Goal: Task Accomplishment & Management: Complete application form

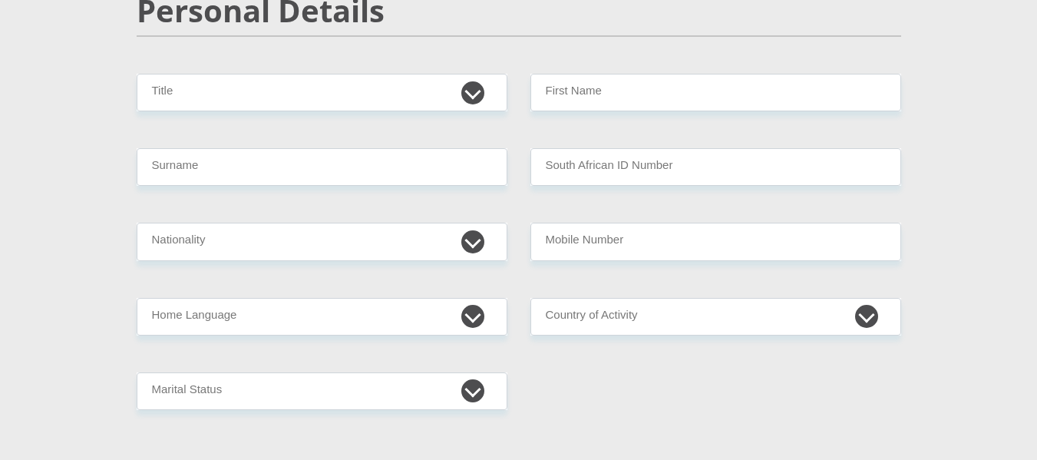
scroll to position [187, 0]
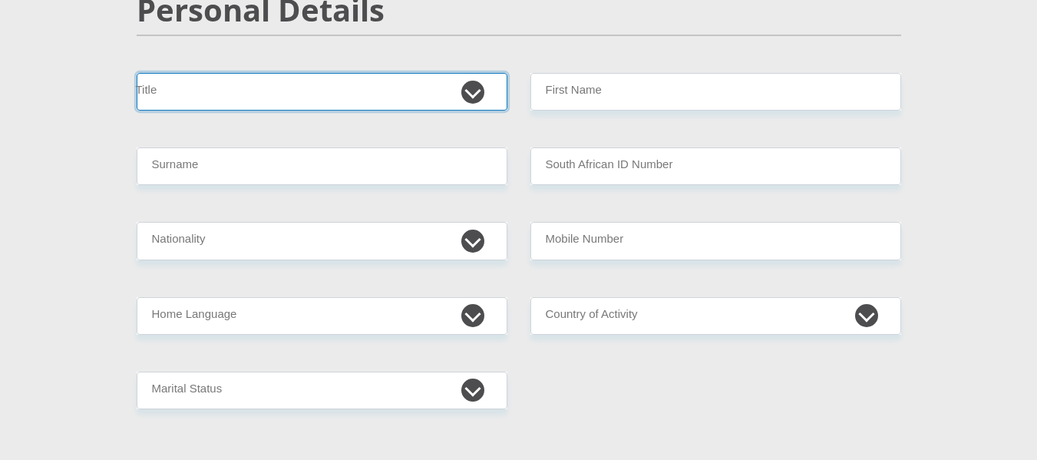
click at [266, 84] on select "Mr Ms Mrs Dr [PERSON_NAME]" at bounding box center [322, 92] width 371 height 38
select select "Mrs"
click at [137, 73] on select "Mr Ms Mrs Dr [PERSON_NAME]" at bounding box center [322, 92] width 371 height 38
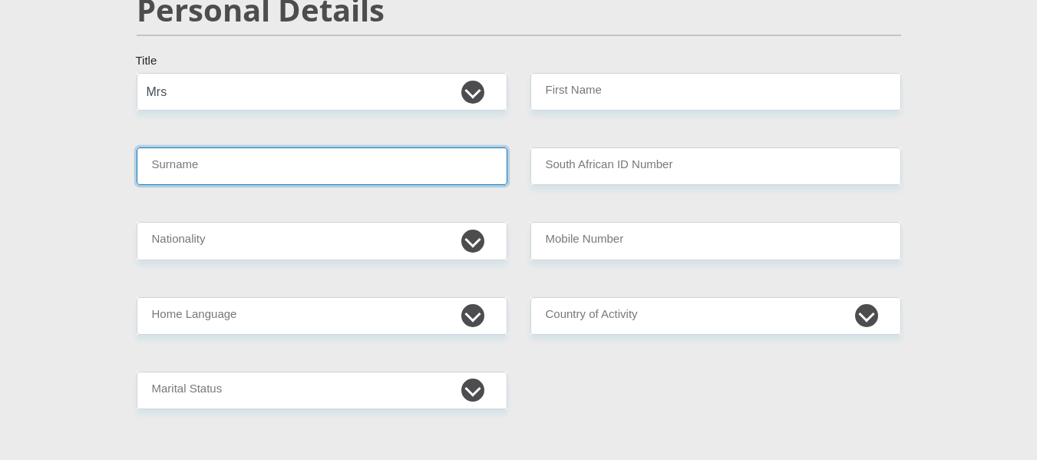
click at [268, 162] on input "Surname" at bounding box center [322, 166] width 371 height 38
type input "[PERSON_NAME]"
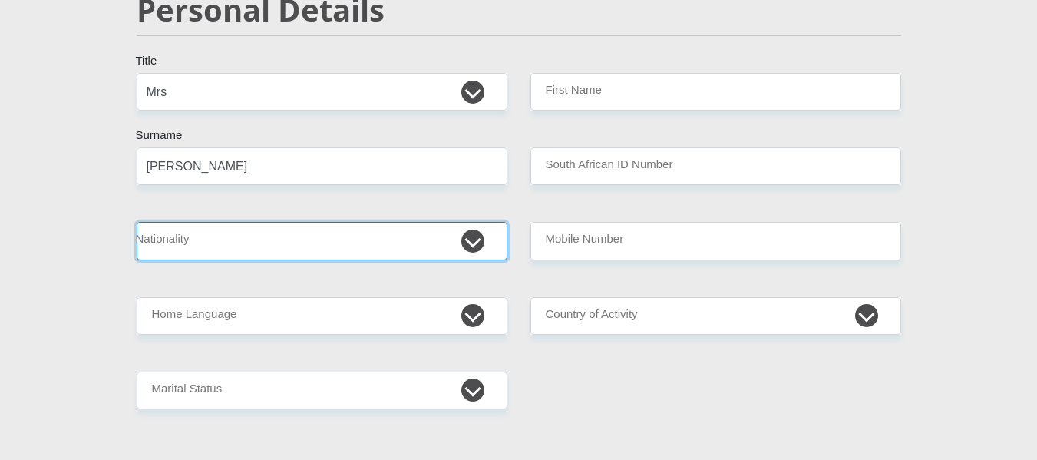
click at [246, 249] on select "[GEOGRAPHIC_DATA] [GEOGRAPHIC_DATA] [GEOGRAPHIC_DATA] [GEOGRAPHIC_DATA] [GEOGRA…" at bounding box center [322, 241] width 371 height 38
select select "ZAF"
click at [137, 222] on select "[GEOGRAPHIC_DATA] [GEOGRAPHIC_DATA] [GEOGRAPHIC_DATA] [GEOGRAPHIC_DATA] [GEOGRA…" at bounding box center [322, 241] width 371 height 38
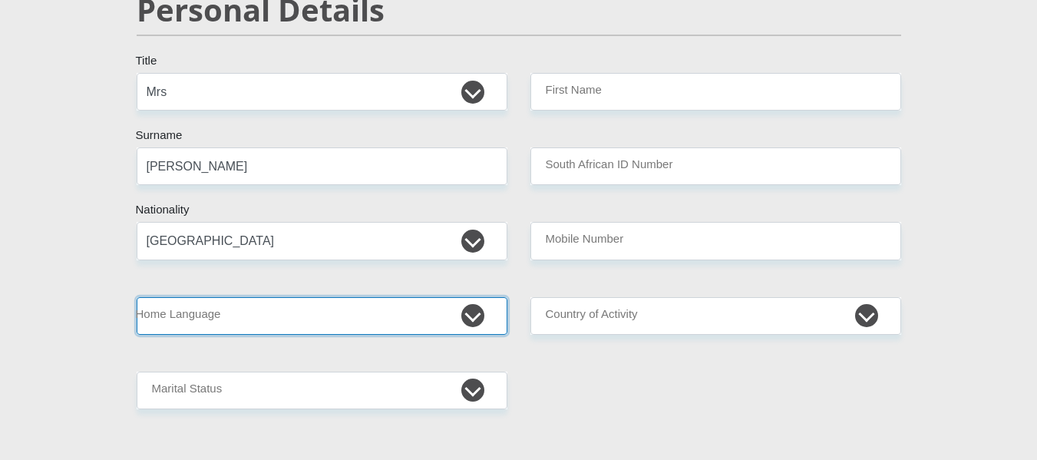
click at [303, 326] on select "Afrikaans English Sepedi South Ndebele Southern Sotho Swati Tsonga Tswana Venda…" at bounding box center [322, 316] width 371 height 38
select select "afr"
click at [137, 297] on select "Afrikaans English Sepedi South Ndebele Southern Sotho Swati Tsonga Tswana Venda…" at bounding box center [322, 316] width 371 height 38
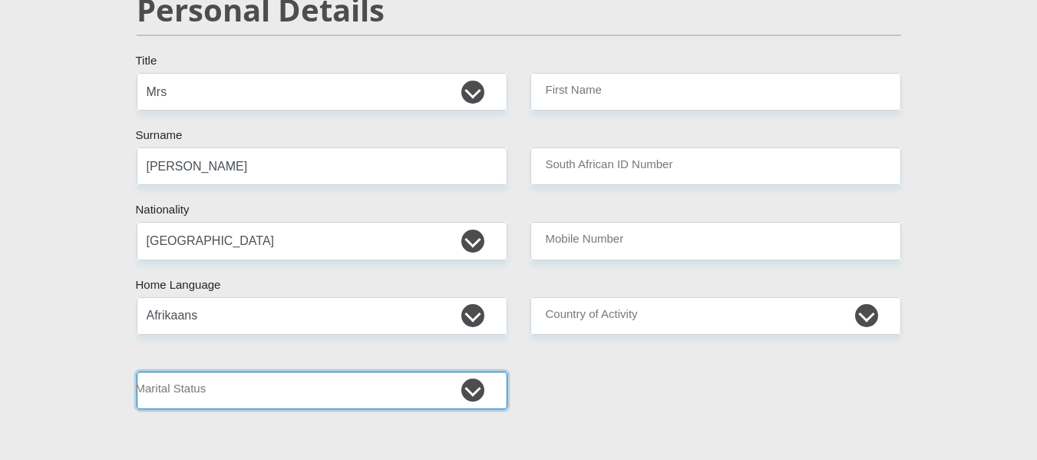
click at [312, 387] on select "Married ANC Single Divorced Widowed Married COP or Customary Law" at bounding box center [322, 391] width 371 height 38
select select "2"
click at [137, 372] on select "Married ANC Single Divorced Widowed Married COP or Customary Law" at bounding box center [322, 391] width 371 height 38
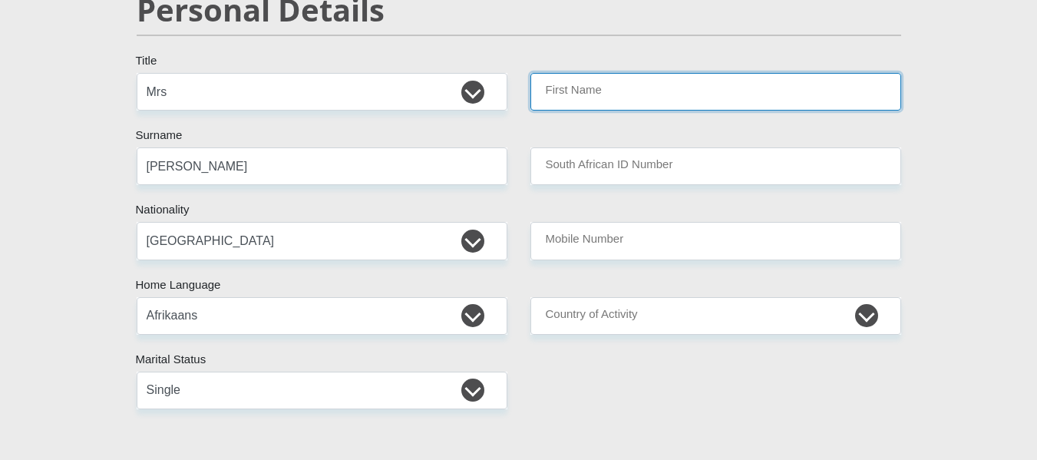
click at [676, 83] on input "First Name" at bounding box center [716, 92] width 371 height 38
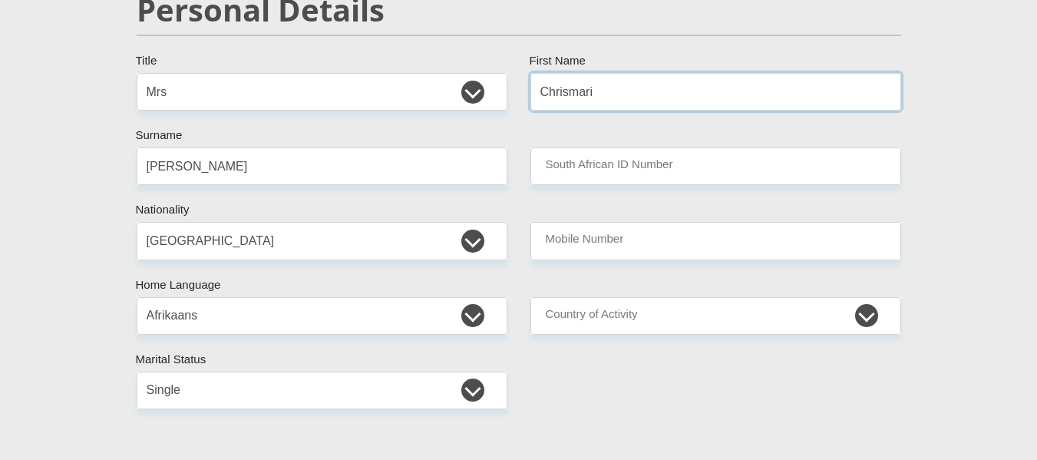
type input "Chrismari"
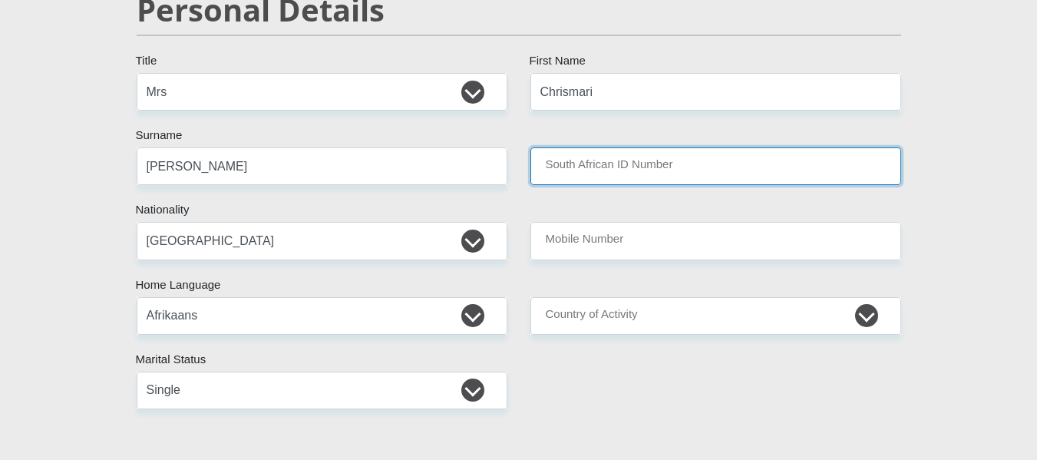
click at [620, 161] on input "South African ID Number" at bounding box center [716, 166] width 371 height 38
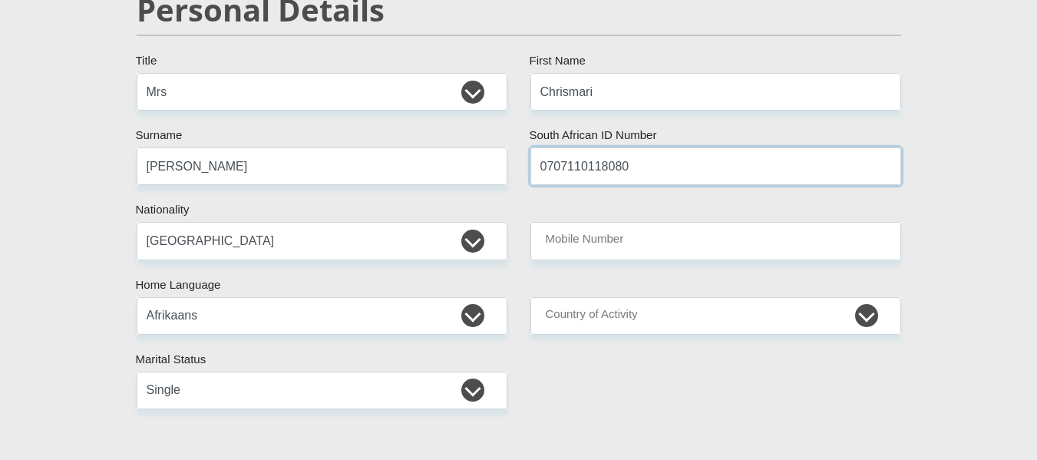
type input "0707110118080"
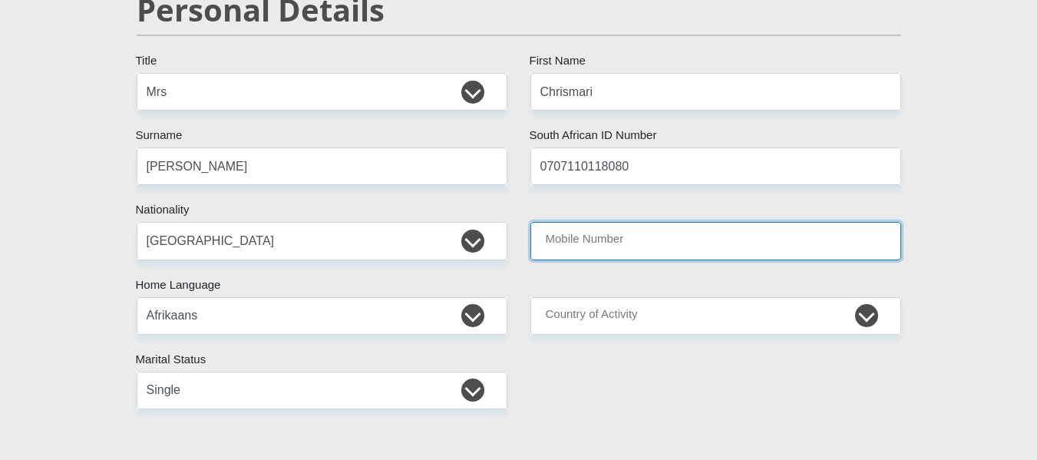
click at [622, 251] on input "Mobile Number" at bounding box center [716, 241] width 371 height 38
type input "0645905437"
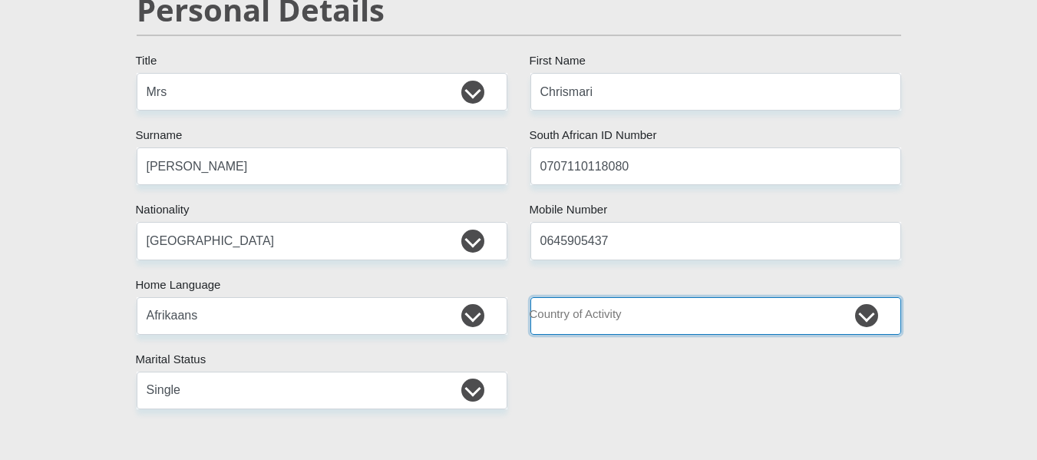
click at [623, 323] on select "[GEOGRAPHIC_DATA] [GEOGRAPHIC_DATA] [GEOGRAPHIC_DATA] [GEOGRAPHIC_DATA] [GEOGRA…" at bounding box center [716, 316] width 371 height 38
select select "ZAF"
click at [531, 297] on select "[GEOGRAPHIC_DATA] [GEOGRAPHIC_DATA] [GEOGRAPHIC_DATA] [GEOGRAPHIC_DATA] [GEOGRA…" at bounding box center [716, 316] width 371 height 38
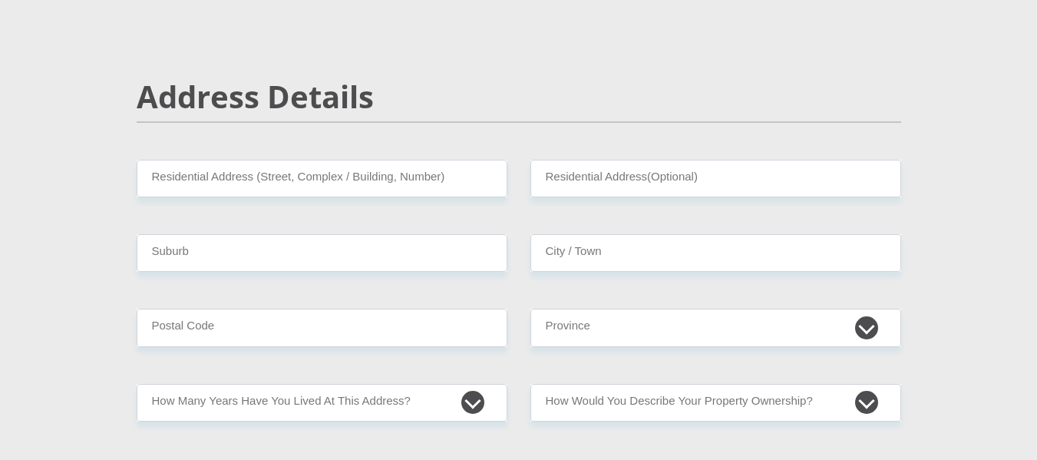
scroll to position [618, 0]
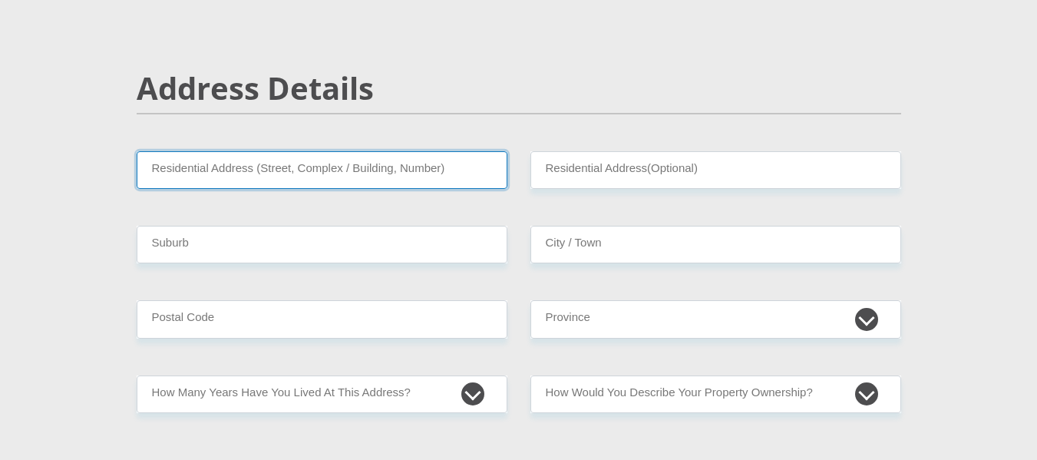
click at [357, 178] on input "Residential Address (Street, Complex / Building, Number)" at bounding box center [322, 170] width 371 height 38
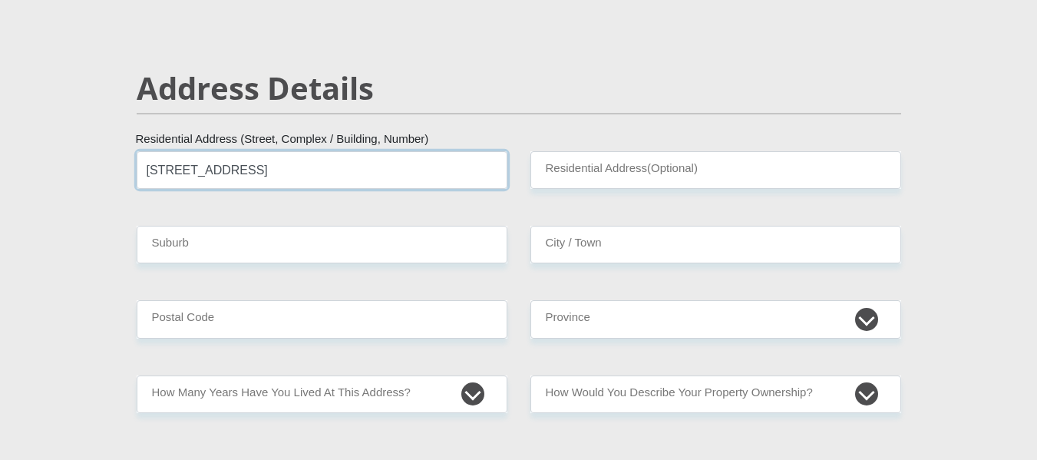
type input "[STREET_ADDRESS]"
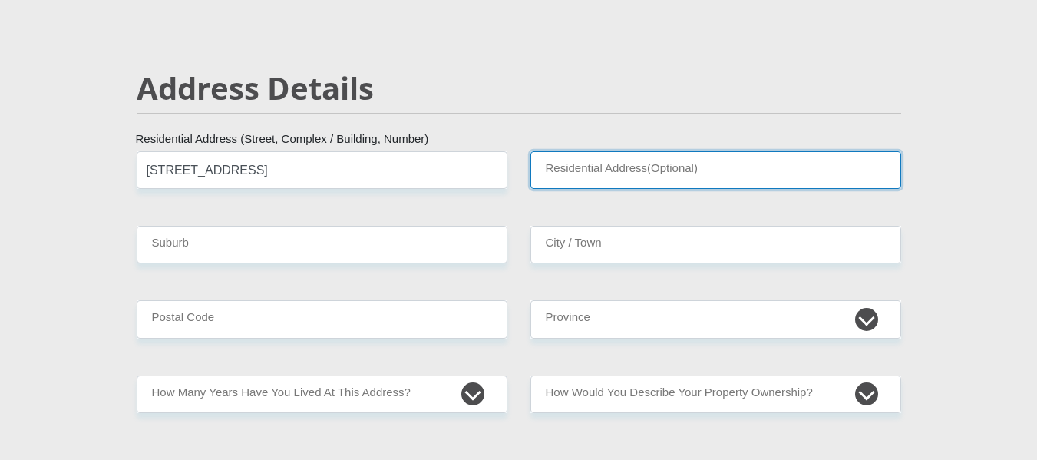
click at [677, 173] on input "Residential Address(Optional)" at bounding box center [716, 170] width 371 height 38
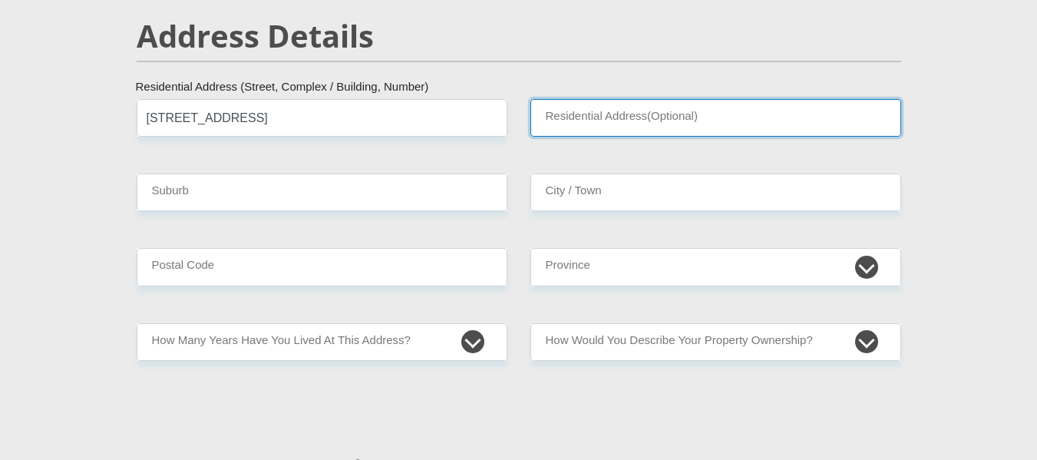
scroll to position [671, 0]
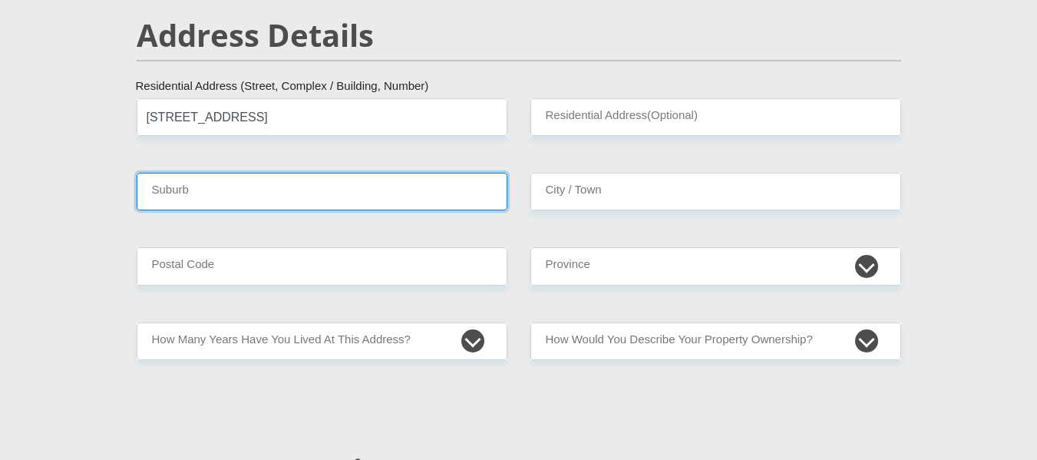
click at [322, 183] on input "Suburb" at bounding box center [322, 192] width 371 height 38
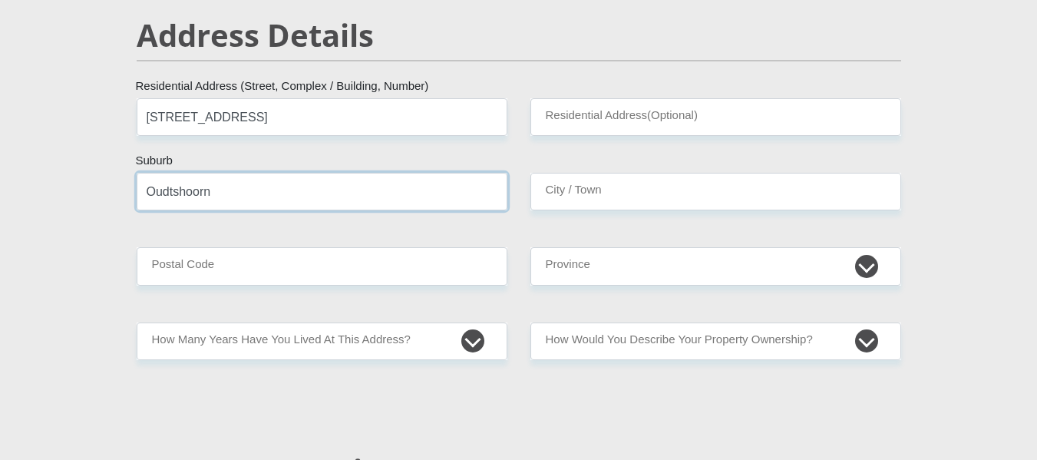
type input "Oudtshoorn"
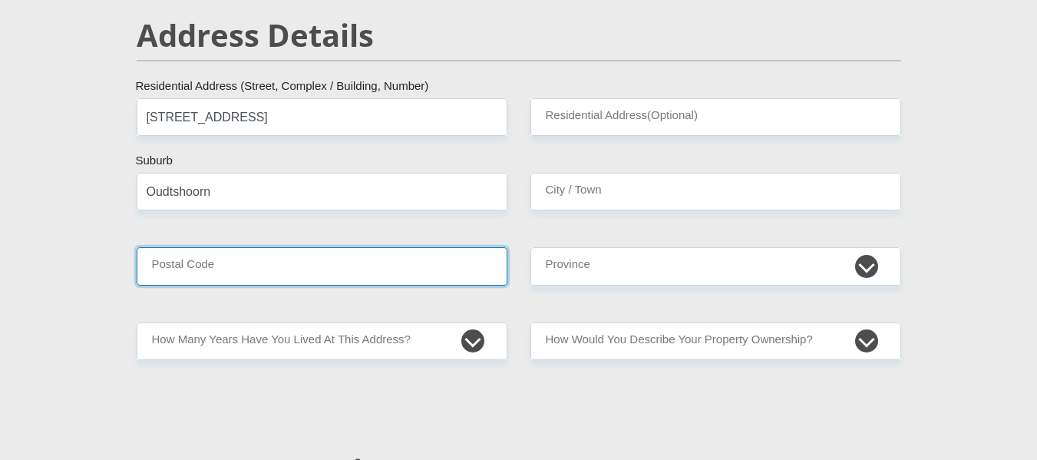
click at [293, 275] on input "Postal Code" at bounding box center [322, 266] width 371 height 38
type input "6650"
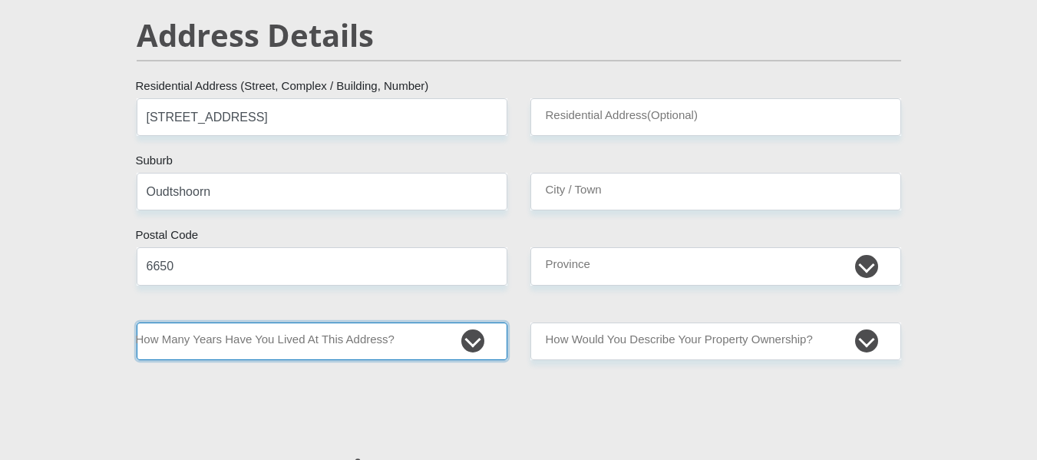
click at [299, 345] on select "less than 1 year 1-3 years 3-5 years 5+ years" at bounding box center [322, 341] width 371 height 38
select select "5"
click at [137, 322] on select "less than 1 year 1-3 years 3-5 years 5+ years" at bounding box center [322, 341] width 371 height 38
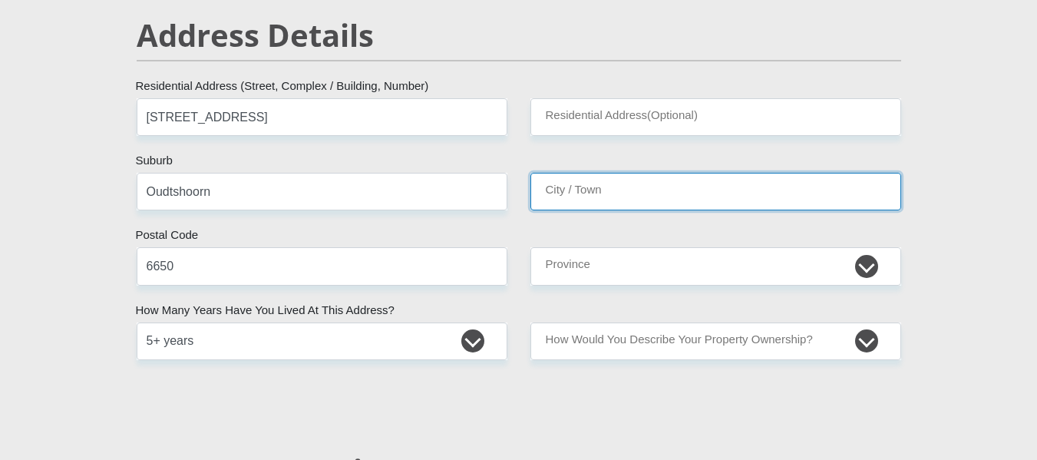
click at [611, 190] on input "City / Town" at bounding box center [716, 192] width 371 height 38
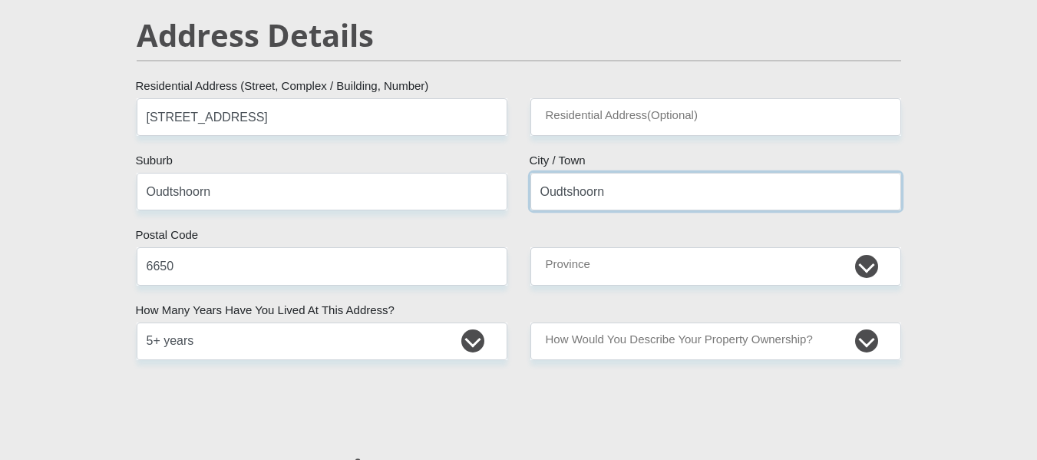
type input "Oudtshoorn"
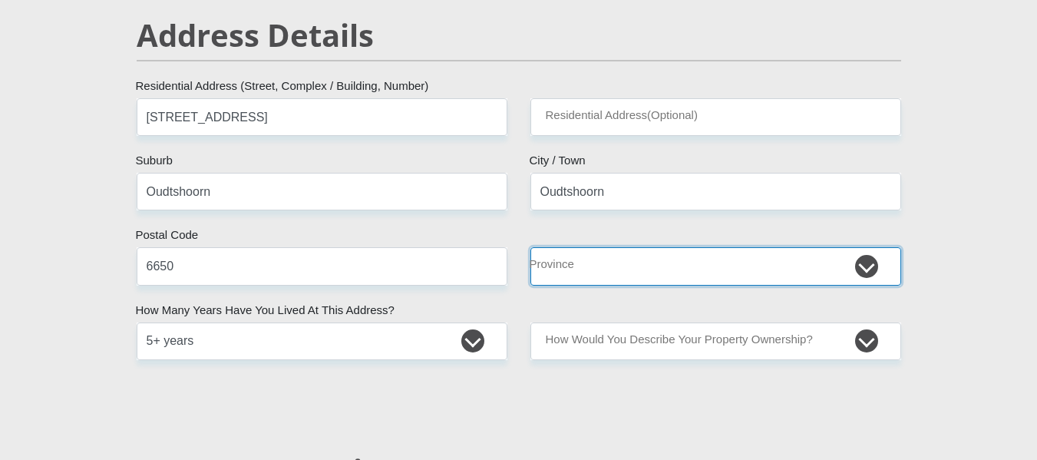
click at [620, 263] on select "Eastern Cape Free State [GEOGRAPHIC_DATA] [GEOGRAPHIC_DATA][DATE] [GEOGRAPHIC_D…" at bounding box center [716, 266] width 371 height 38
select select "Western Cape"
click at [531, 247] on select "Eastern Cape Free State [GEOGRAPHIC_DATA] [GEOGRAPHIC_DATA][DATE] [GEOGRAPHIC_D…" at bounding box center [716, 266] width 371 height 38
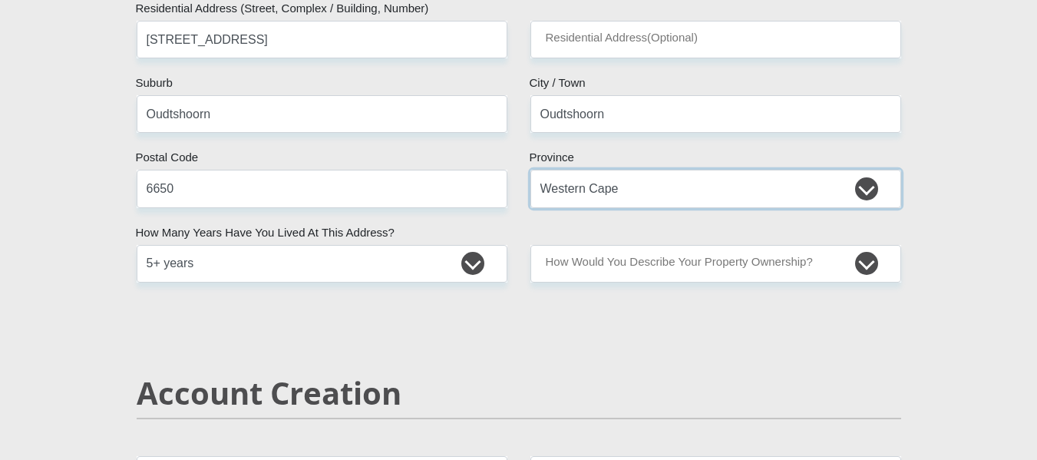
scroll to position [765, 0]
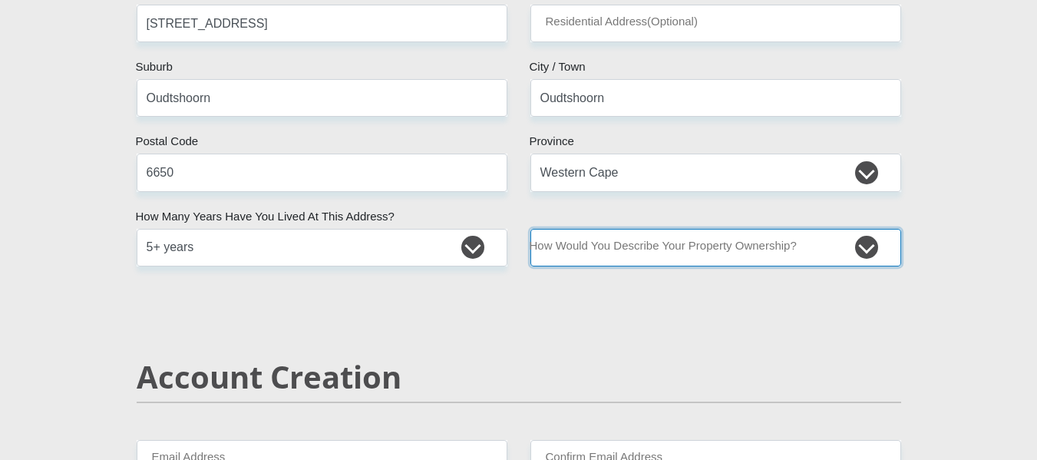
click at [629, 253] on select "Owned Rented Family Owned Company Dwelling" at bounding box center [716, 248] width 371 height 38
select select "Rented"
click at [531, 229] on select "Owned Rented Family Owned Company Dwelling" at bounding box center [716, 248] width 371 height 38
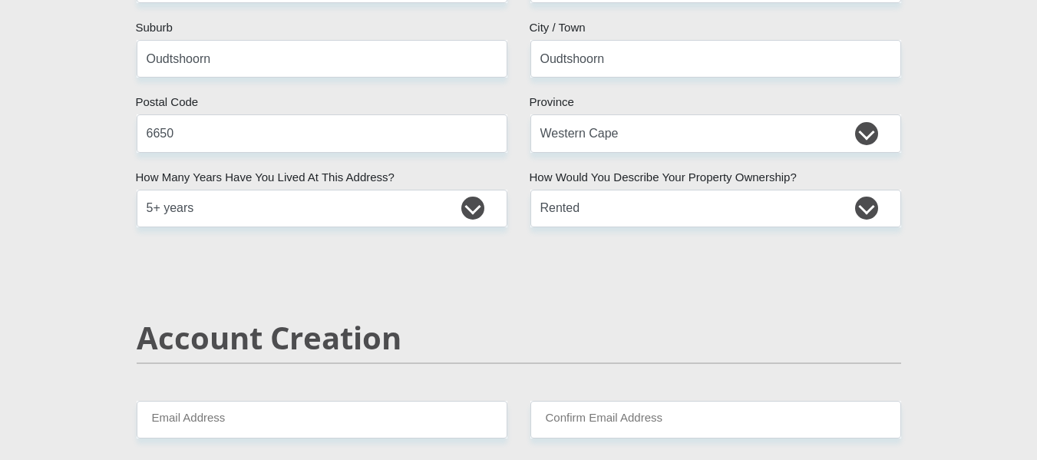
scroll to position [805, 0]
click at [593, 221] on select "Owned Rented Family Owned Company Dwelling" at bounding box center [716, 208] width 371 height 38
click at [497, 326] on h2 "Account Creation" at bounding box center [519, 337] width 765 height 37
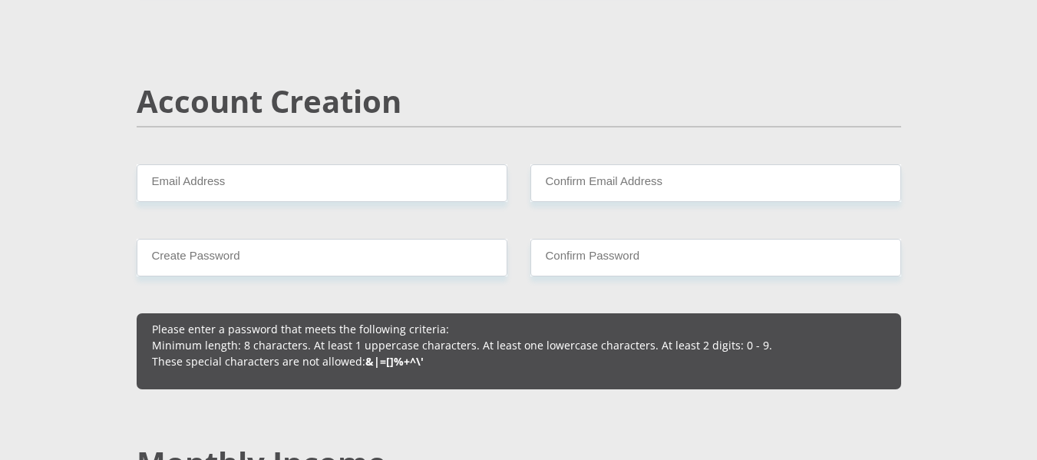
scroll to position [1041, 0]
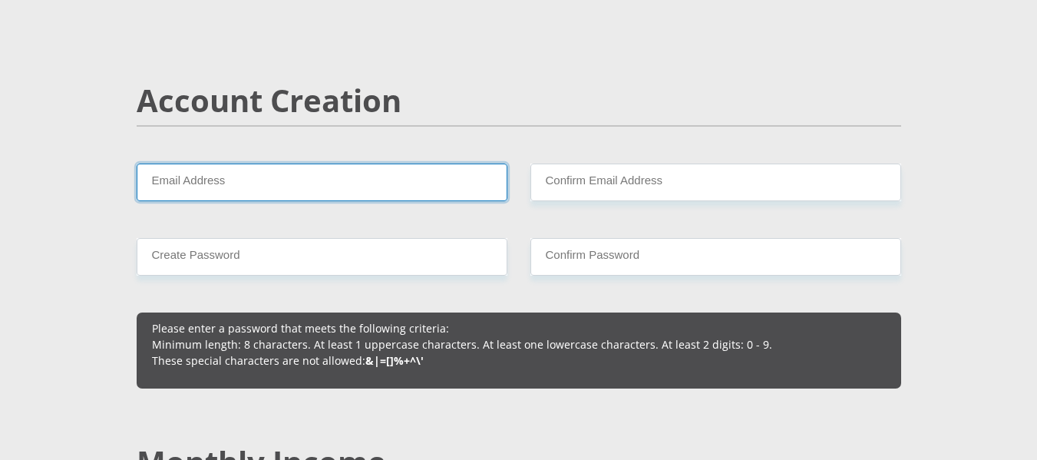
click at [373, 174] on input "Email Address" at bounding box center [322, 183] width 371 height 38
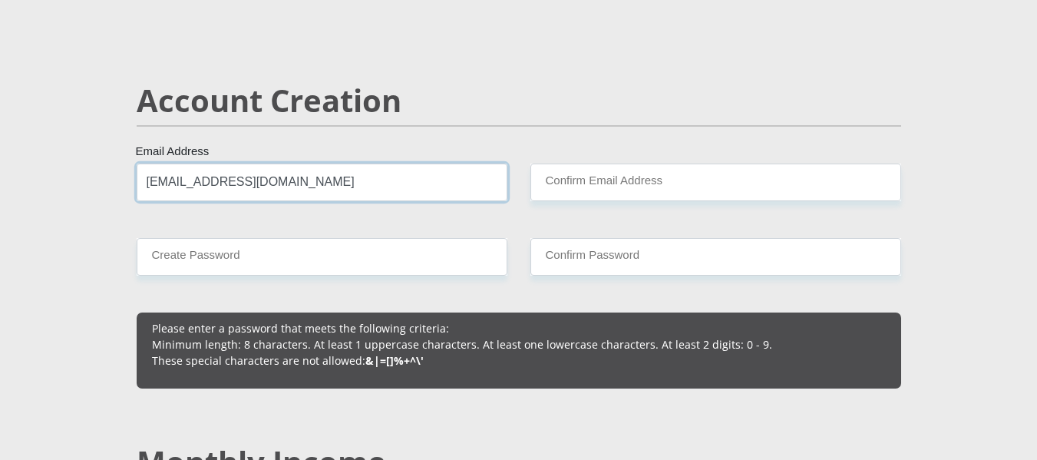
type input "[EMAIL_ADDRESS][DOMAIN_NAME]"
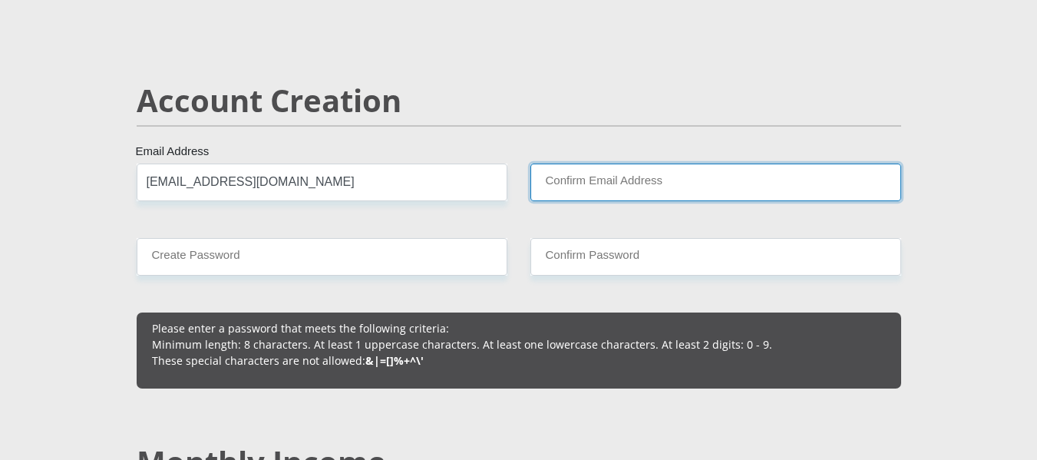
click at [616, 186] on input "Confirm Email Address" at bounding box center [716, 183] width 371 height 38
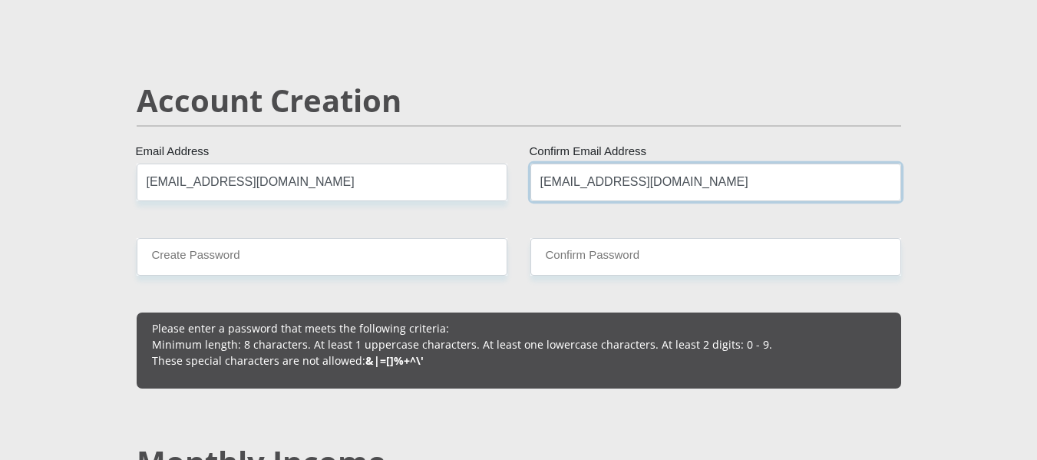
type input "[EMAIL_ADDRESS][DOMAIN_NAME]"
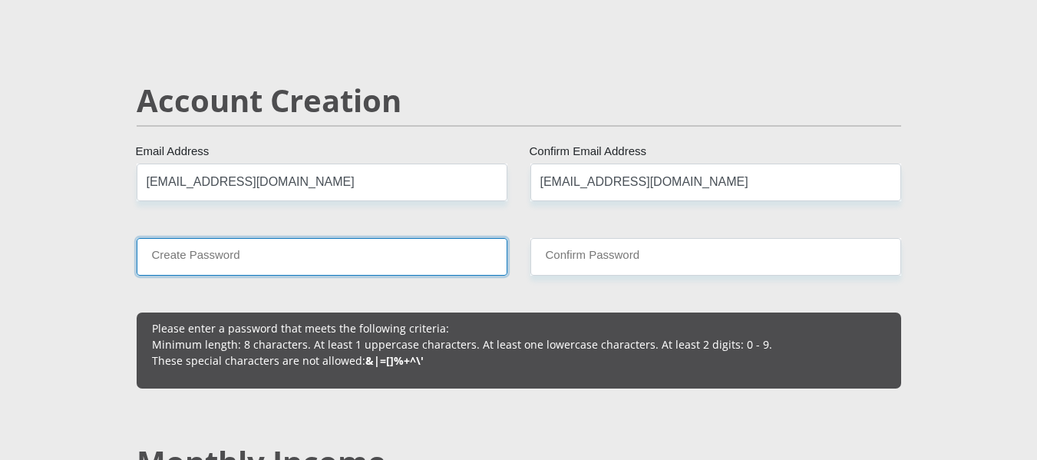
click at [344, 259] on input "Create Password" at bounding box center [322, 257] width 371 height 38
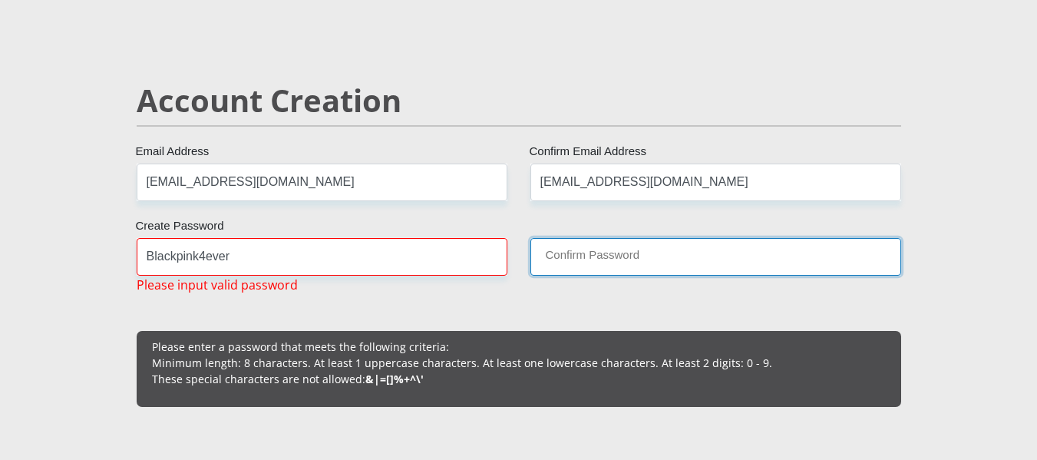
click at [570, 262] on input "Confirm Password" at bounding box center [716, 257] width 371 height 38
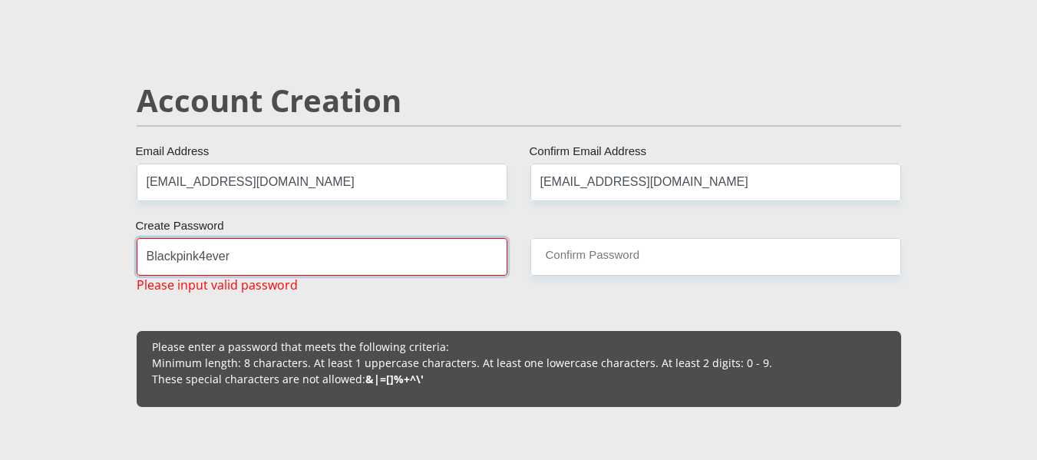
click at [395, 250] on input "Blackpink4ever" at bounding box center [322, 257] width 371 height 38
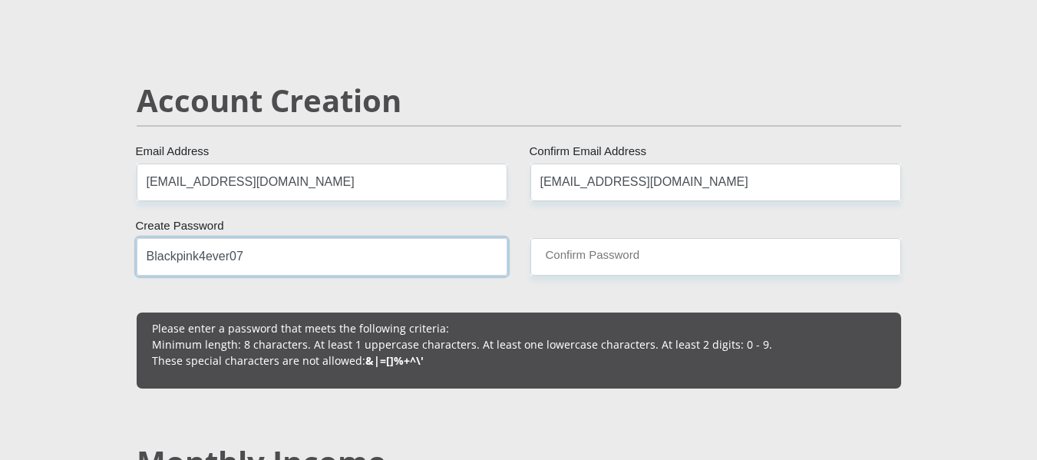
type input "Blackpink4ever07"
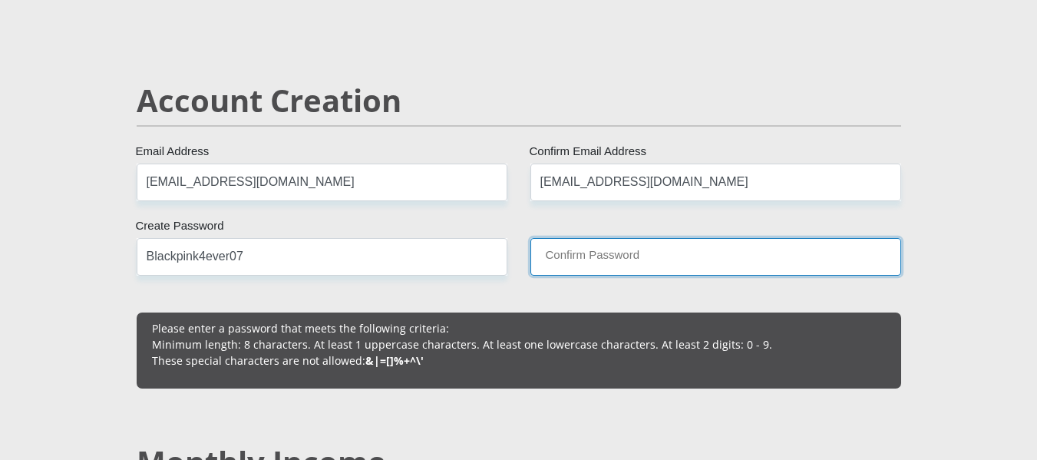
click at [626, 255] on input "Confirm Password" at bounding box center [716, 257] width 371 height 38
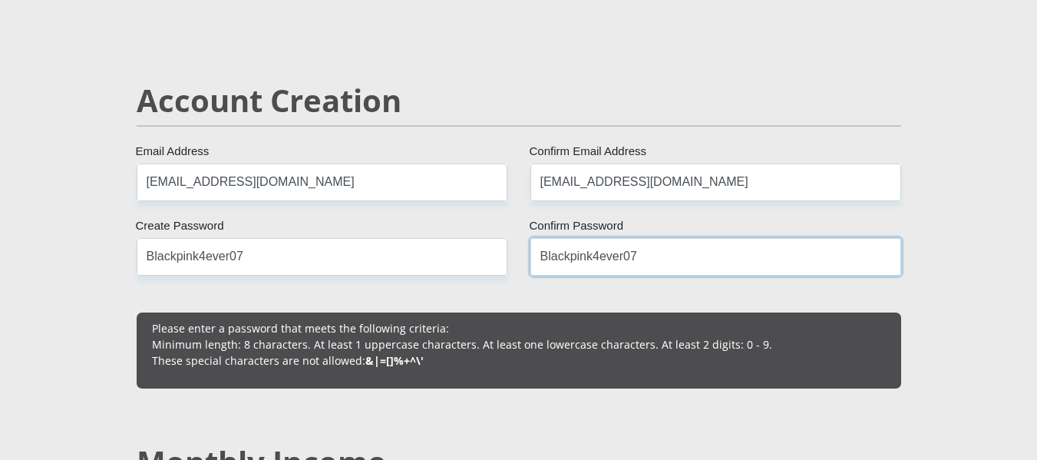
type input "Blackpink4ever07"
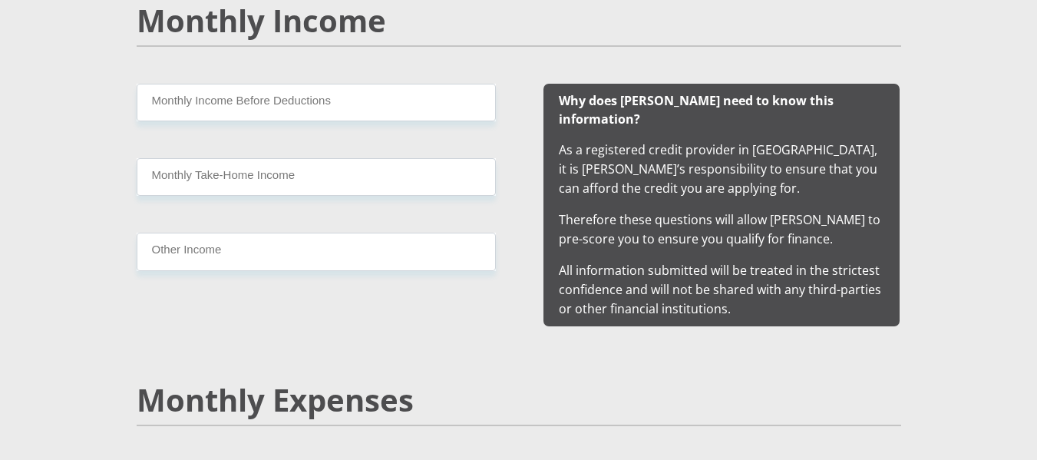
scroll to position [1483, 0]
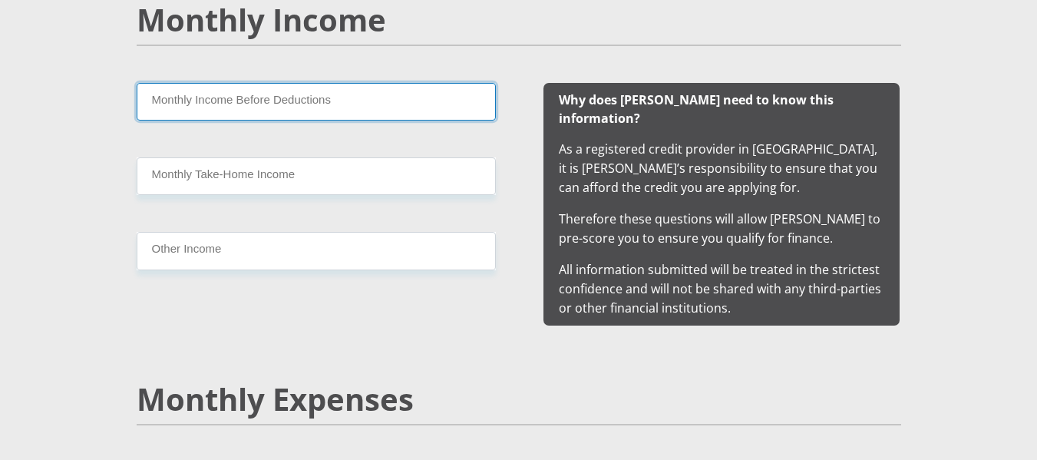
click at [355, 99] on input "Monthly Income Before Deductions" at bounding box center [316, 102] width 359 height 38
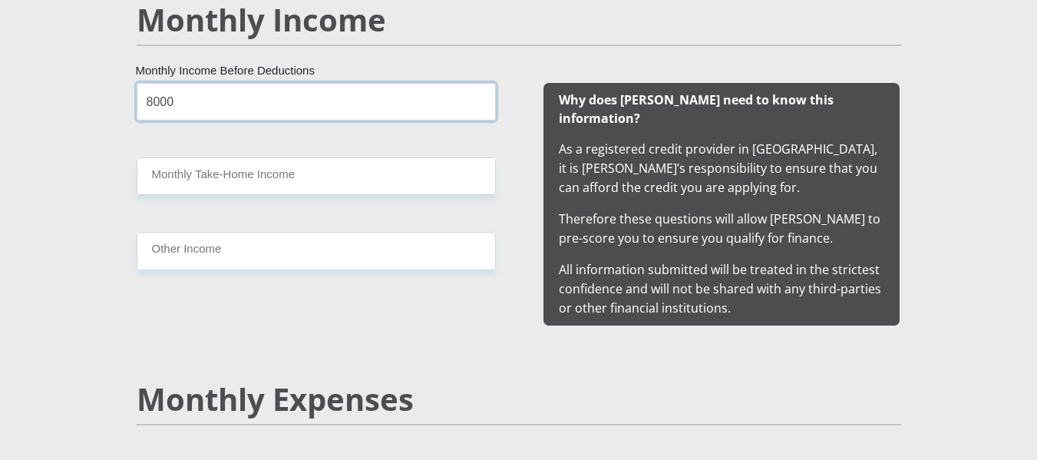
type input "8000"
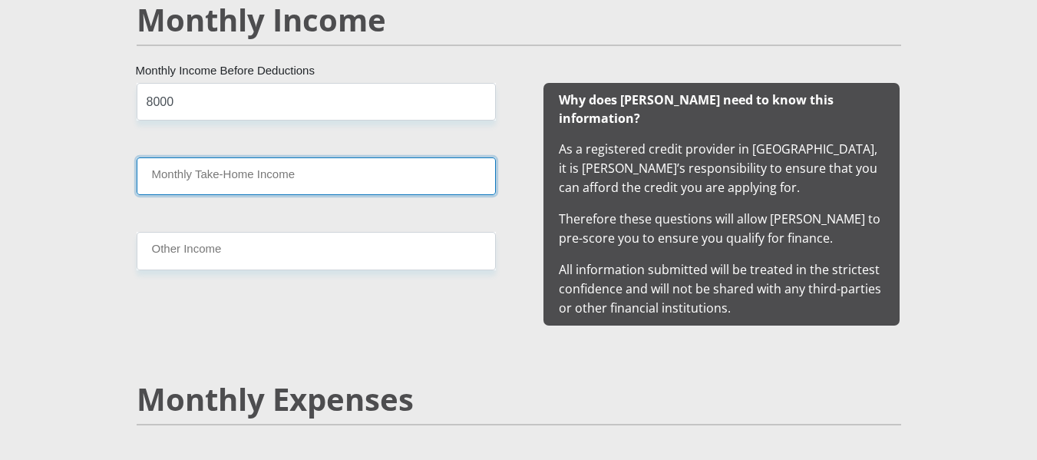
click at [296, 183] on input "Monthly Take-Home Income" at bounding box center [316, 176] width 359 height 38
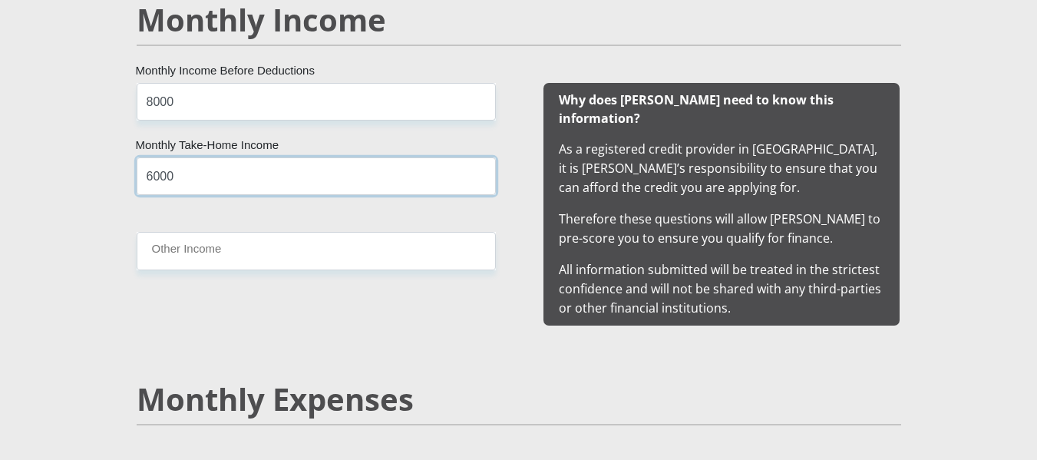
type input "6000"
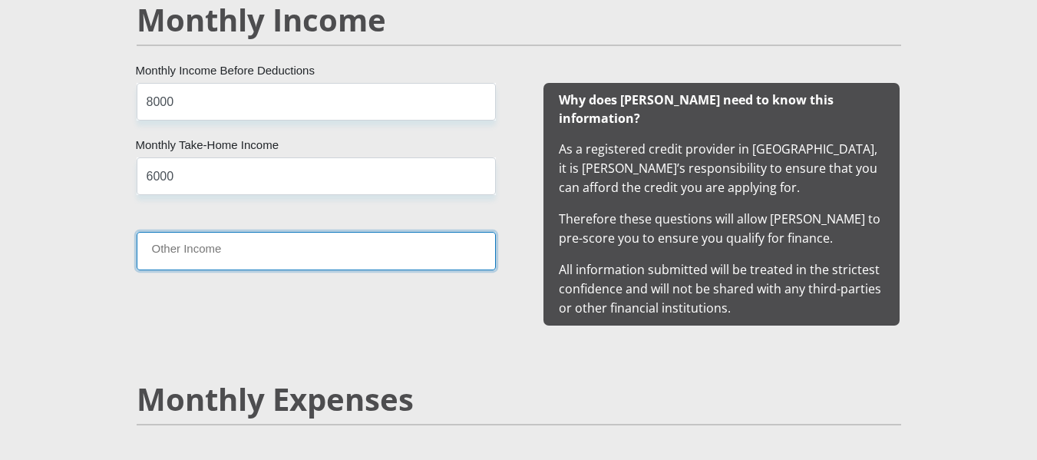
click at [282, 253] on input "Other Income" at bounding box center [316, 251] width 359 height 38
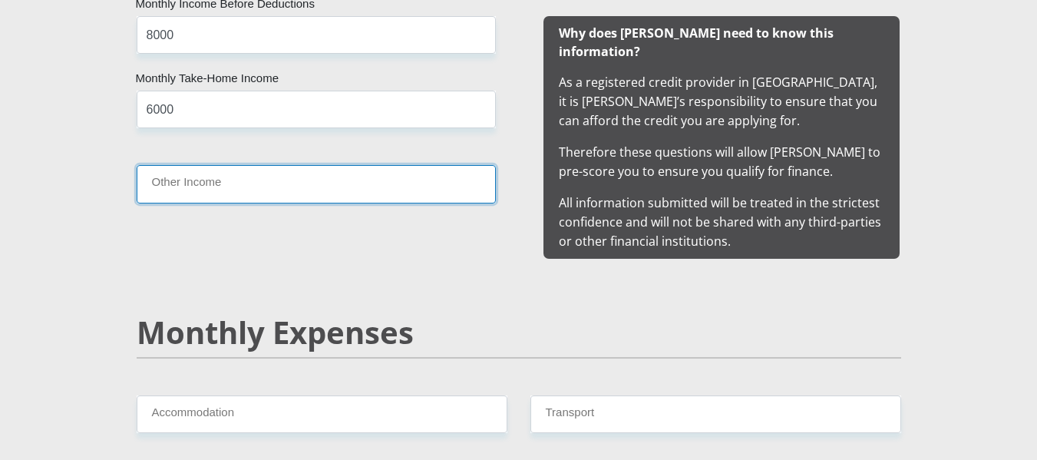
scroll to position [1551, 0]
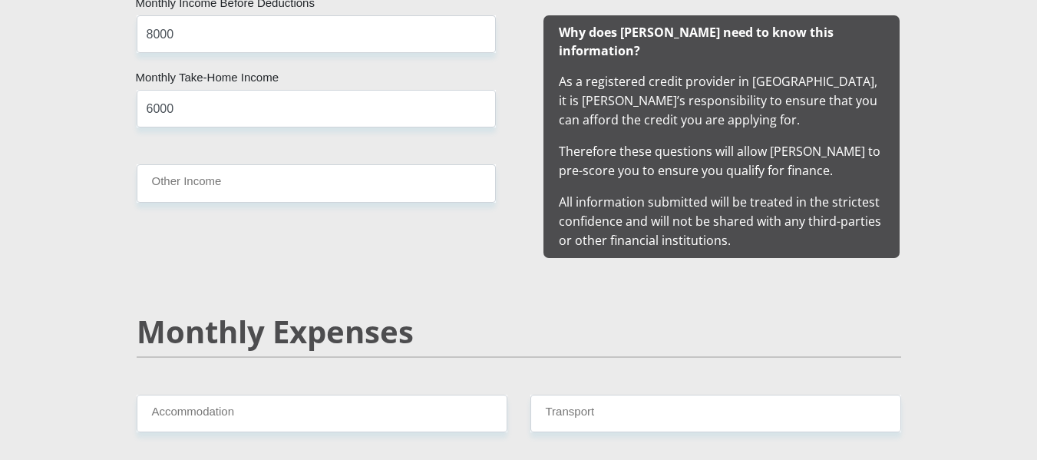
click at [286, 228] on div "8000 Monthly Income Before Deductions 6000 Monthly Take-Home Income Other Income" at bounding box center [316, 136] width 405 height 243
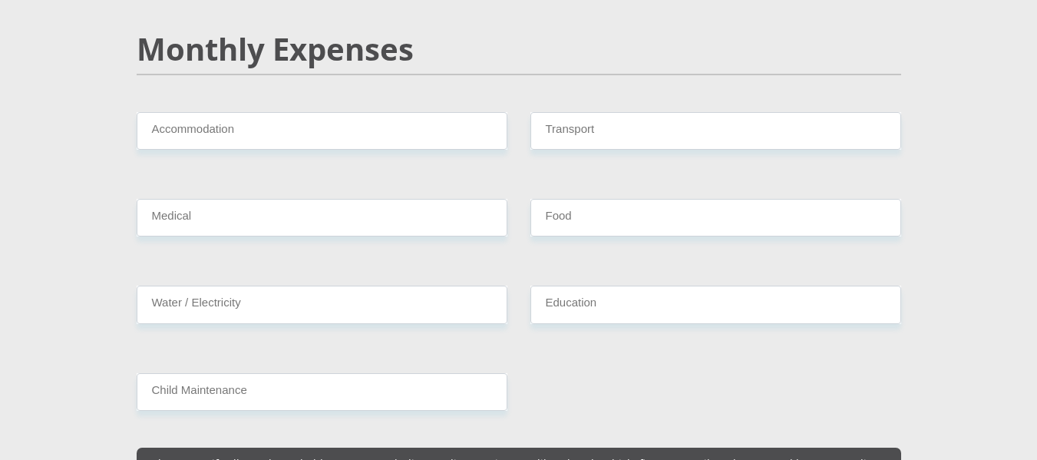
scroll to position [1834, 0]
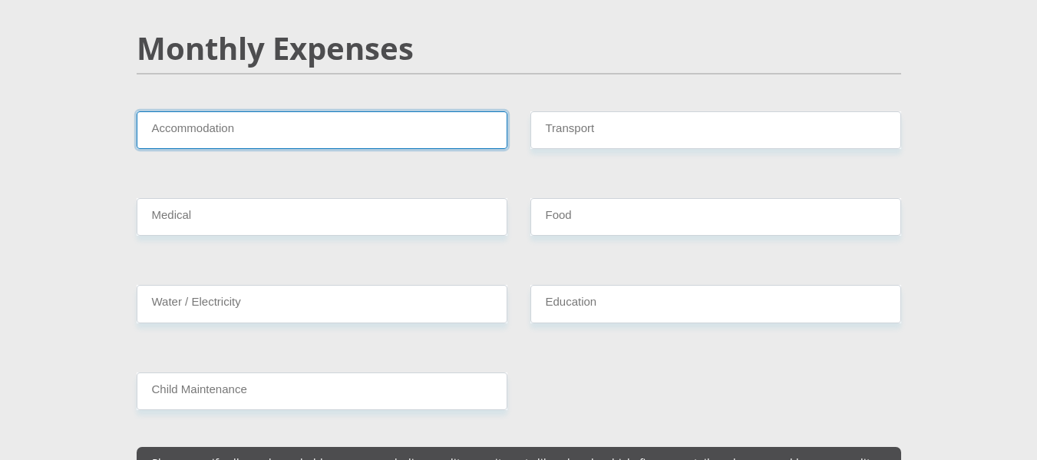
click at [310, 111] on input "Accommodation" at bounding box center [322, 130] width 371 height 38
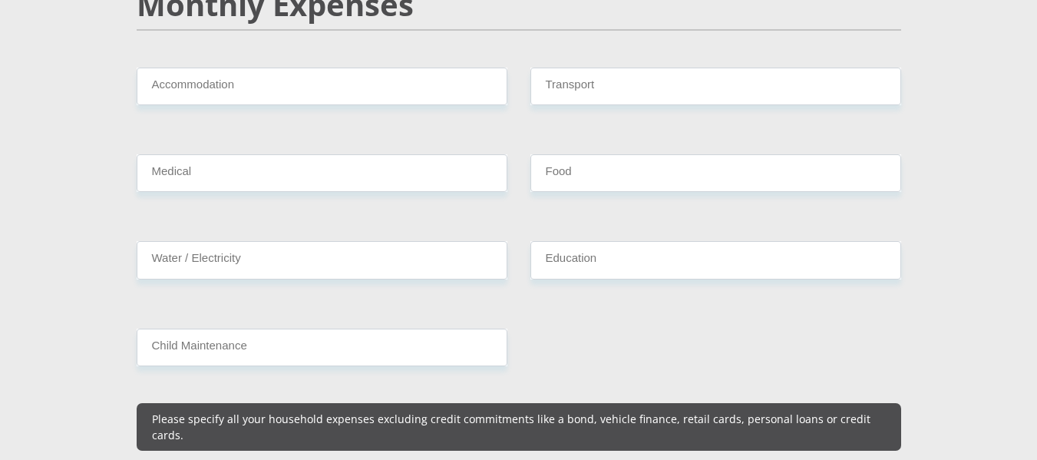
scroll to position [1878, 0]
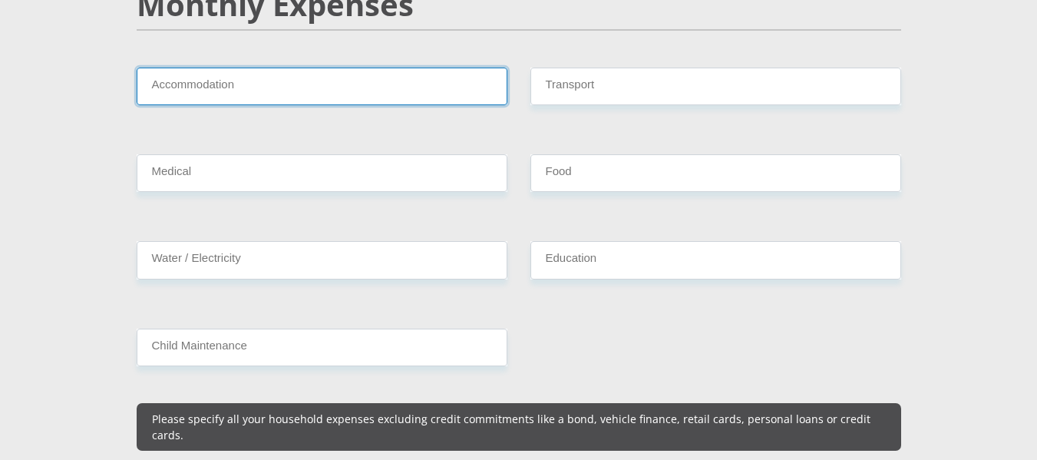
click at [299, 71] on input "Accommodation" at bounding box center [322, 87] width 371 height 38
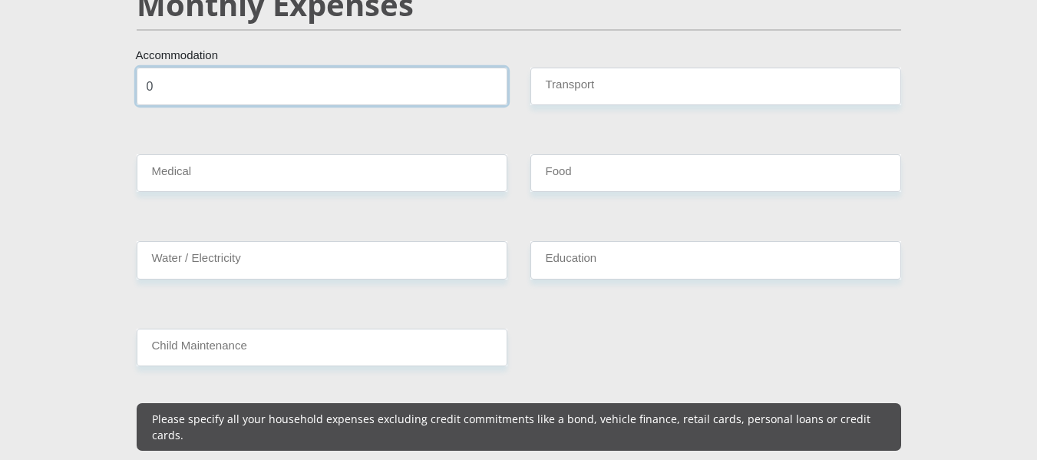
type input "0"
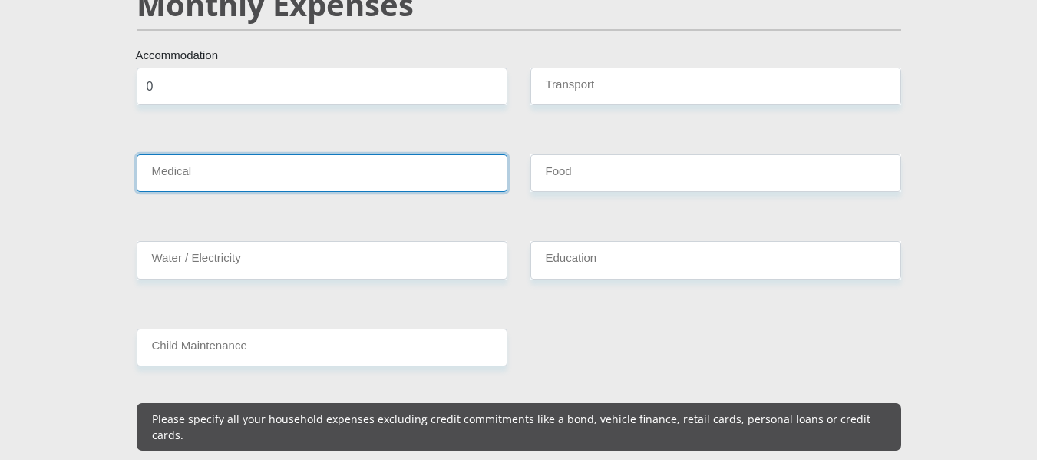
click at [233, 164] on input "Medical" at bounding box center [322, 173] width 371 height 38
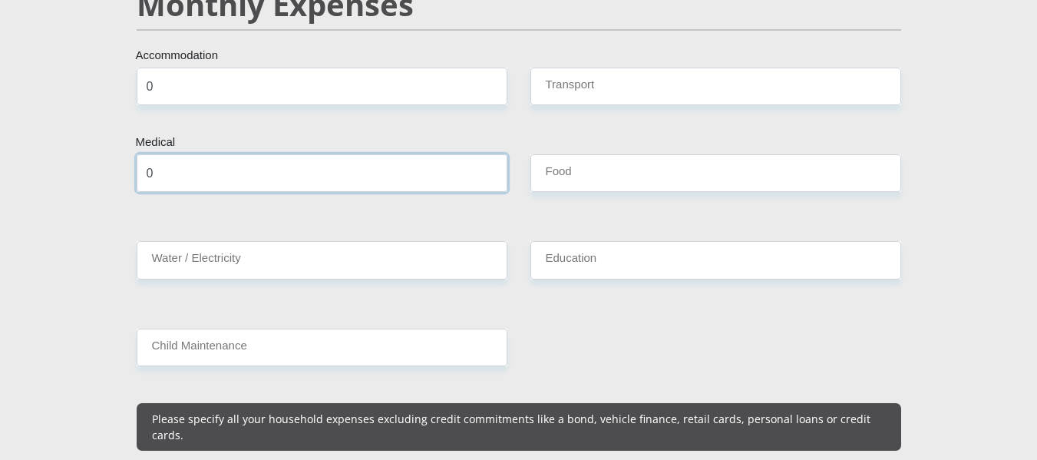
type input "0"
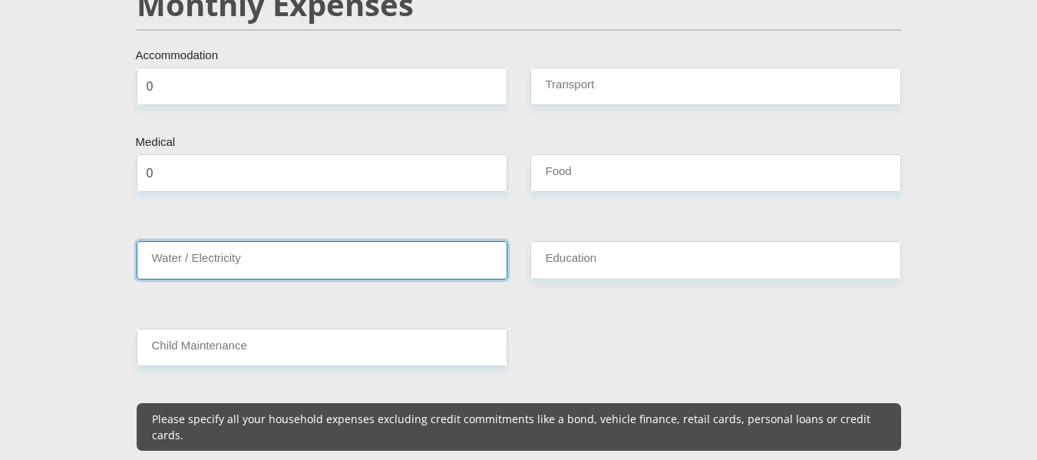
click at [226, 246] on input "Water / Electricity" at bounding box center [322, 260] width 371 height 38
type input "0"
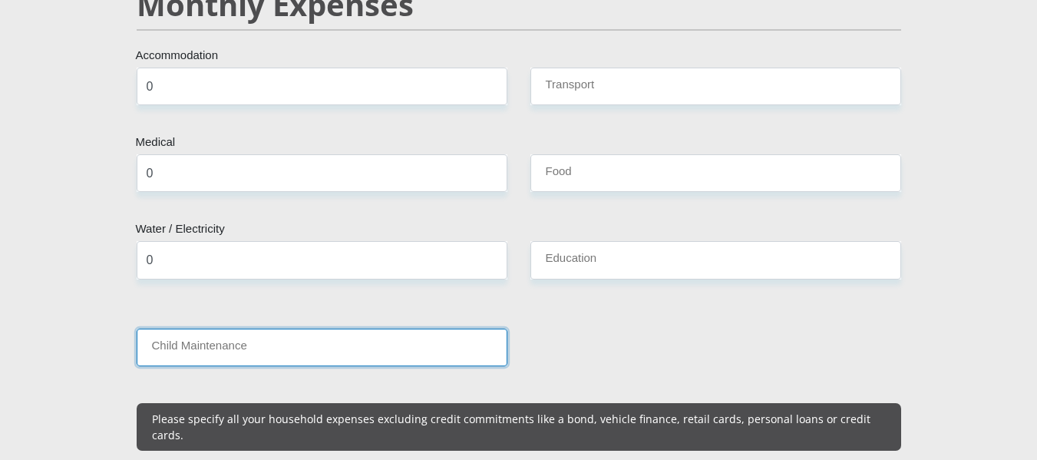
click at [207, 333] on input "Child Maintenance" at bounding box center [322, 348] width 371 height 38
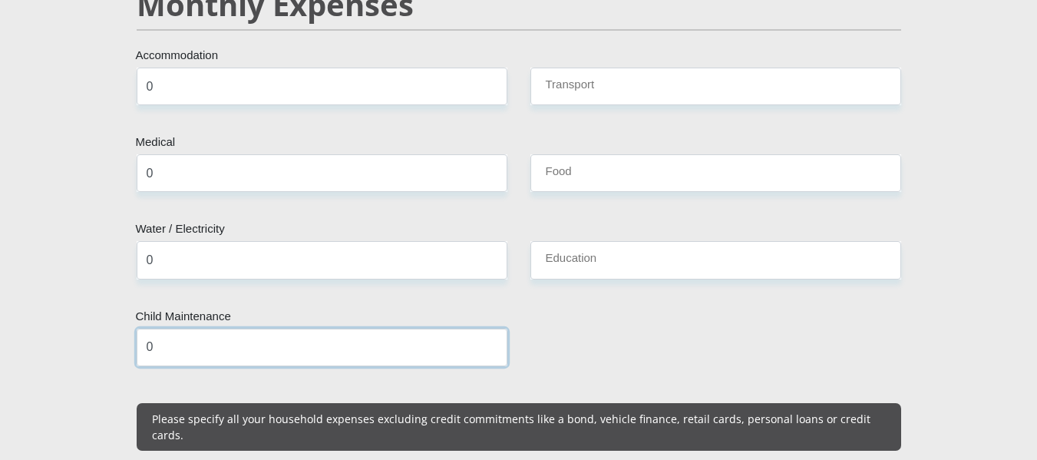
type input "0"
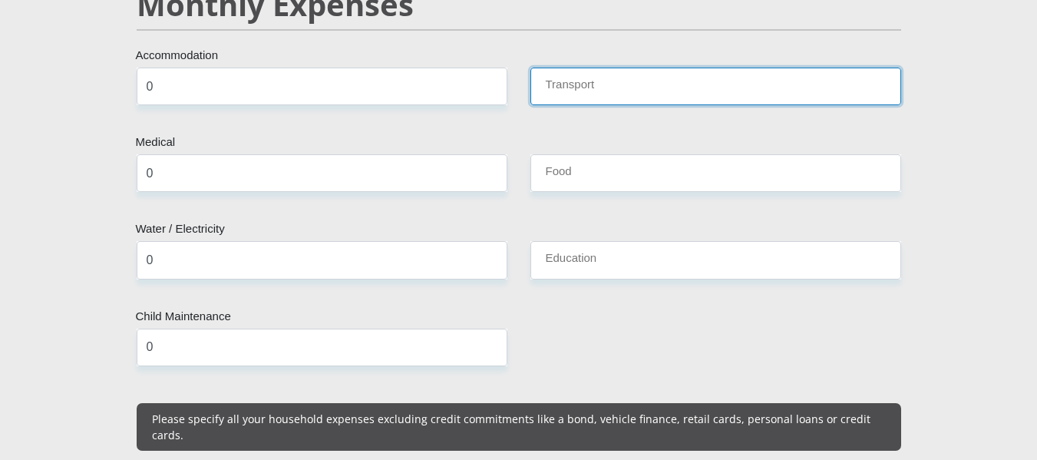
click at [620, 68] on input "Transport" at bounding box center [716, 87] width 371 height 38
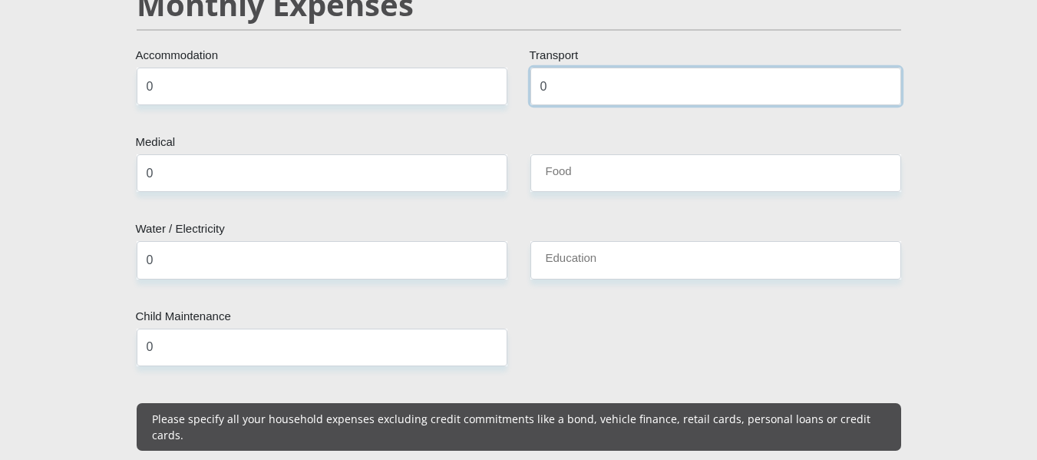
type input "0"
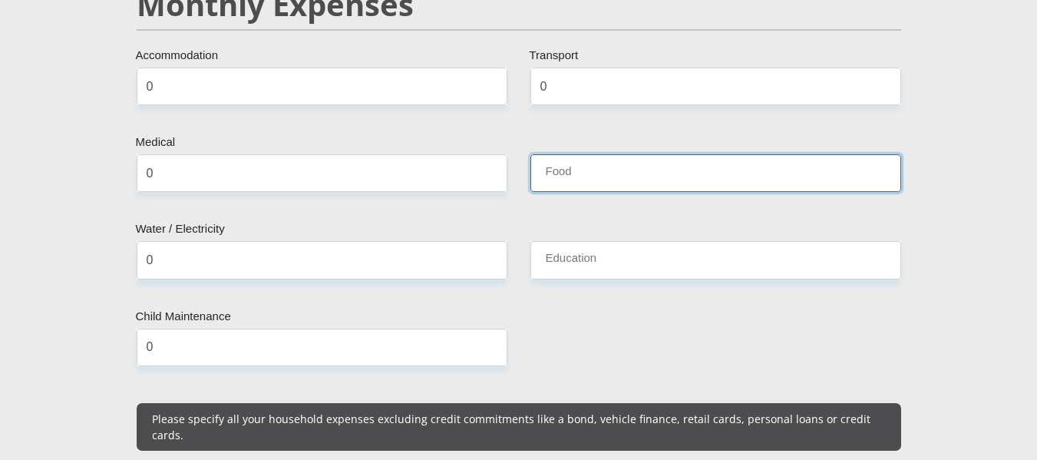
click at [565, 157] on input "Food" at bounding box center [716, 173] width 371 height 38
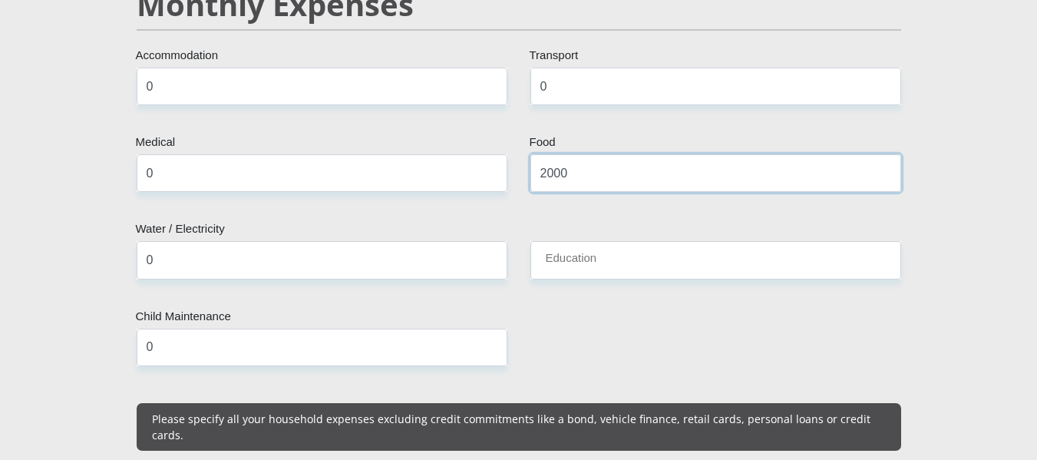
type input "2000"
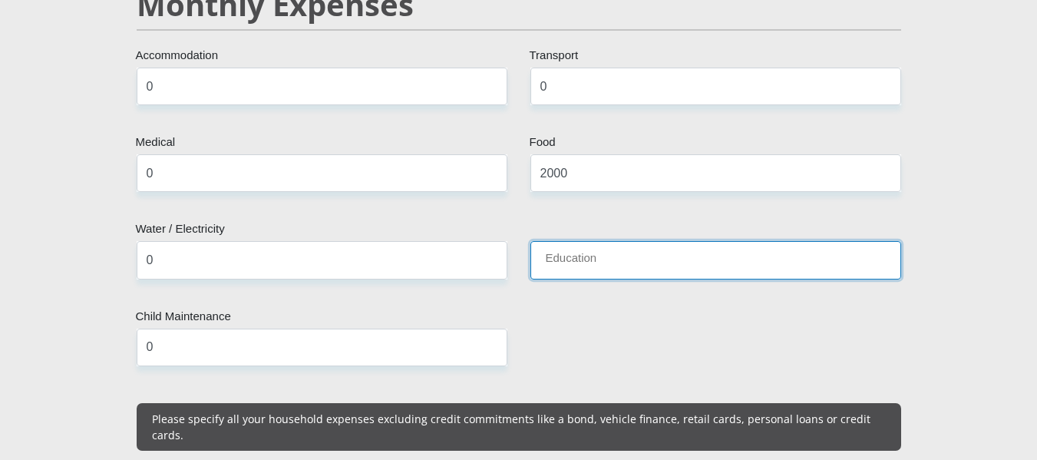
click at [590, 249] on input "Education" at bounding box center [716, 260] width 371 height 38
type input "0"
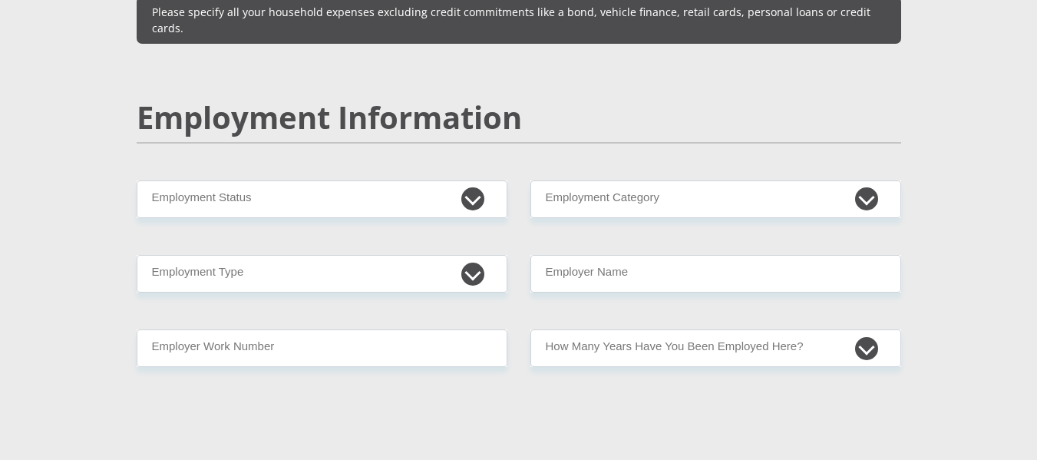
scroll to position [2345, 0]
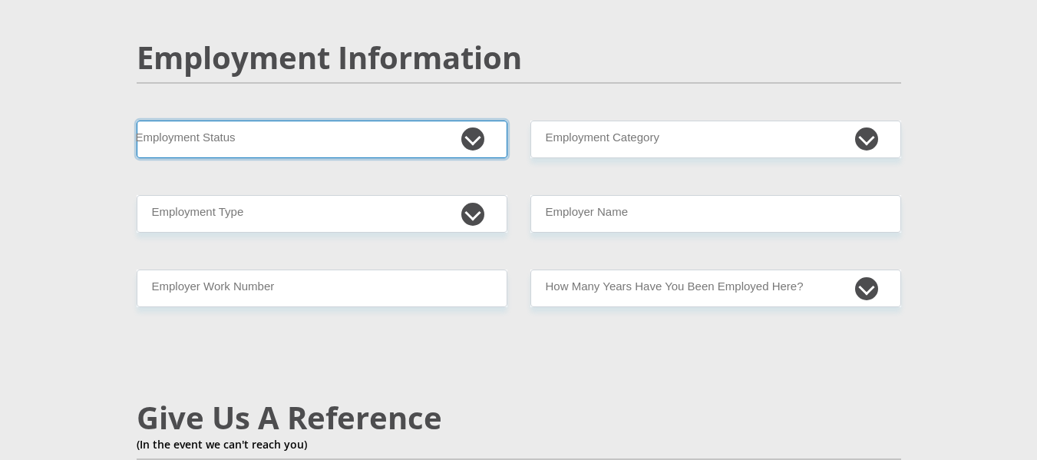
click at [474, 121] on select "Permanent/Full-time Part-time/Casual [DEMOGRAPHIC_DATA] Worker Self-Employed Ho…" at bounding box center [322, 140] width 371 height 38
select select "1"
click at [137, 121] on select "Permanent/Full-time Part-time/Casual [DEMOGRAPHIC_DATA] Worker Self-Employed Ho…" at bounding box center [322, 140] width 371 height 38
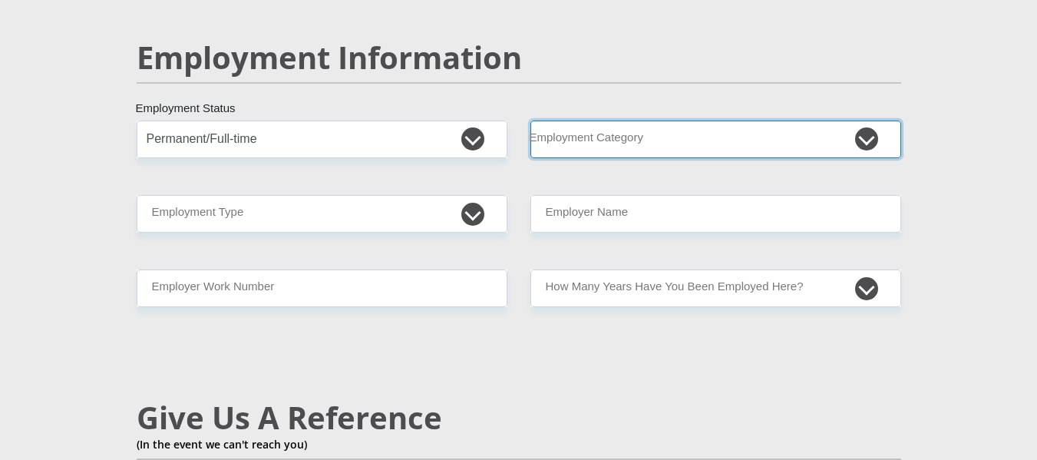
click at [660, 121] on select "AGRICULTURE ALCOHOL & TOBACCO CONSTRUCTION MATERIALS METALLURGY EQUIPMENT FOR R…" at bounding box center [716, 140] width 371 height 38
select select "14"
click at [531, 121] on select "AGRICULTURE ALCOHOL & TOBACCO CONSTRUCTION MATERIALS METALLURGY EQUIPMENT FOR R…" at bounding box center [716, 140] width 371 height 38
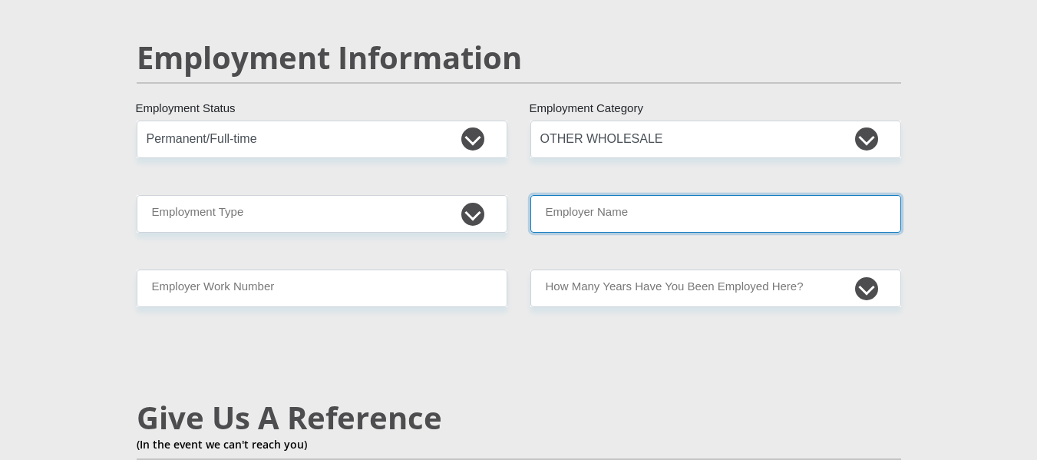
click at [603, 195] on input "Employer Name" at bounding box center [716, 214] width 371 height 38
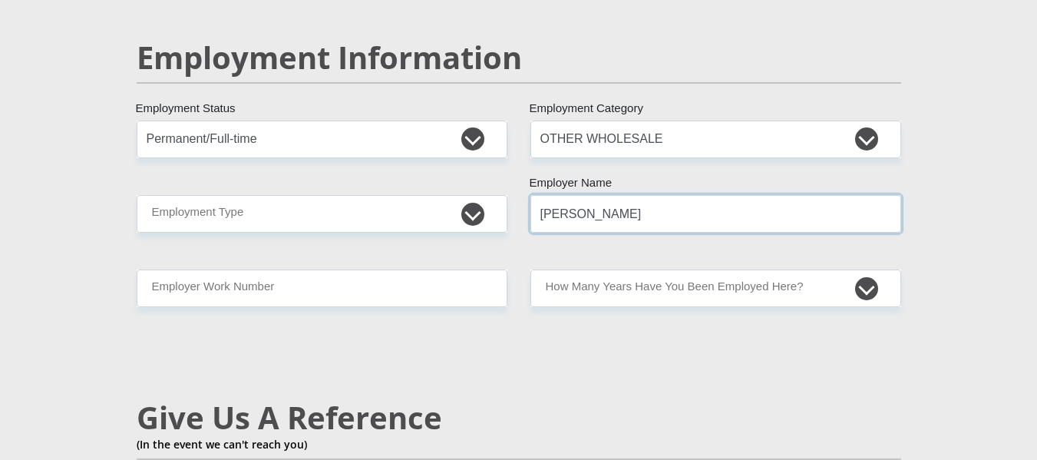
type input "[PERSON_NAME]"
click at [560, 399] on h2 "Give Us A Reference" at bounding box center [519, 417] width 765 height 37
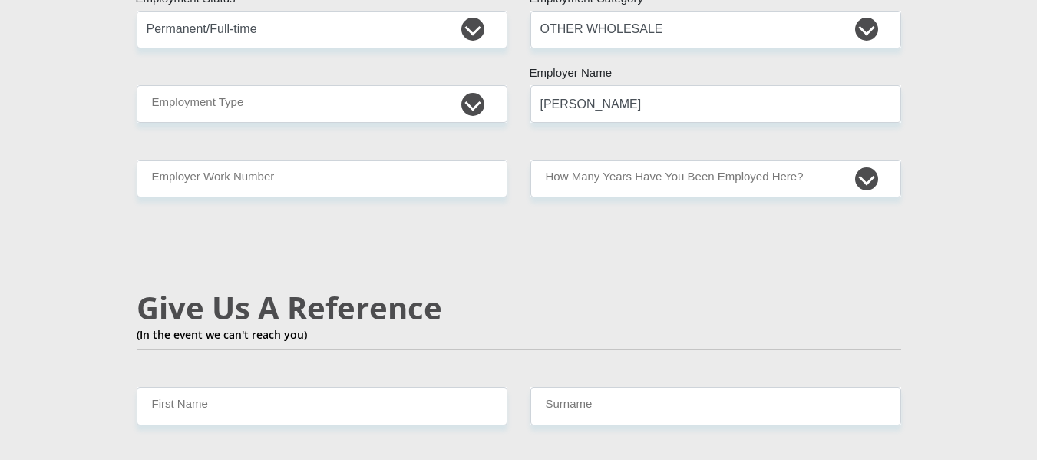
scroll to position [2459, 0]
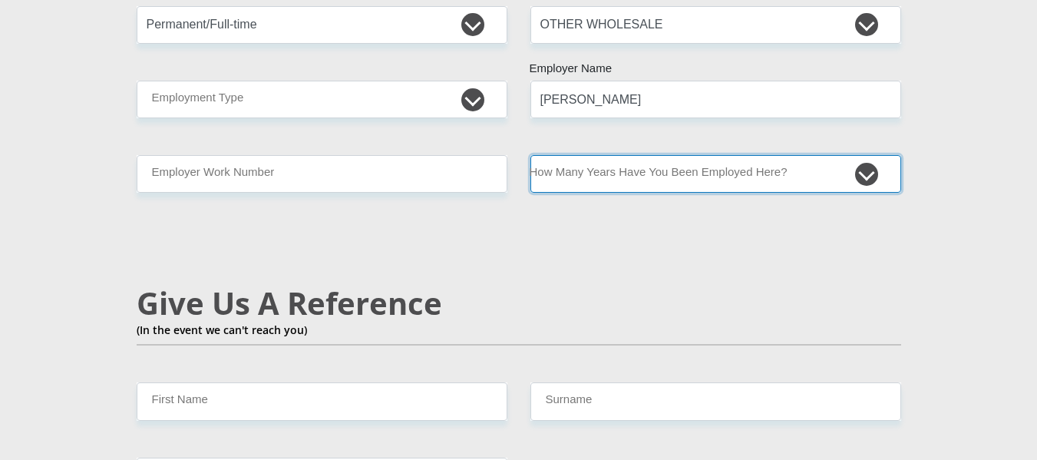
click at [699, 155] on select "less than 1 year 1-3 years 3-5 years 5+ years" at bounding box center [716, 174] width 371 height 38
select select "24"
click at [531, 155] on select "less than 1 year 1-3 years 3-5 years 5+ years" at bounding box center [716, 174] width 371 height 38
